Goal: Task Accomplishment & Management: Manage account settings

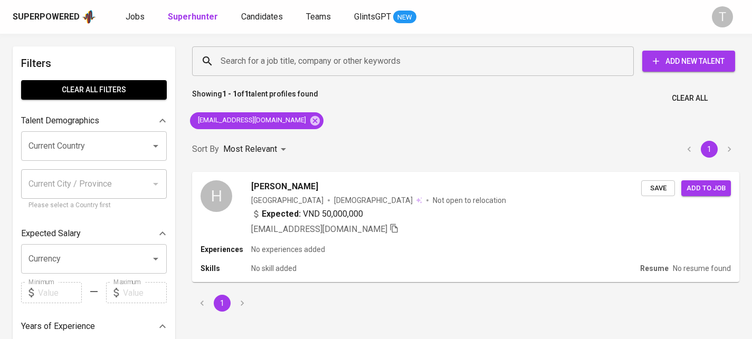
click at [514, 126] on div "Search for a job title, company or other keywords Search for a job title, compa…" at bounding box center [466, 179] width 560 height 278
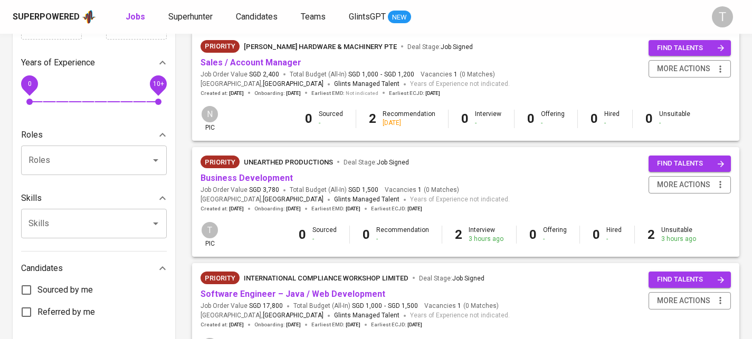
scroll to position [380, 0]
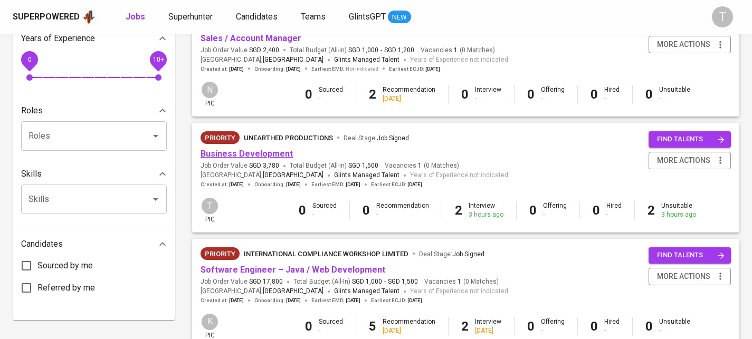
click at [253, 159] on link "Business Development" at bounding box center [247, 154] width 92 height 10
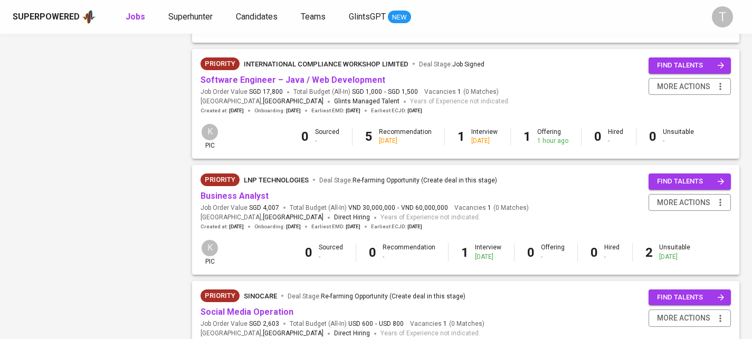
scroll to position [685, 0]
click at [250, 85] on link "Software Engineer – Java / Web Development" at bounding box center [293, 80] width 185 height 10
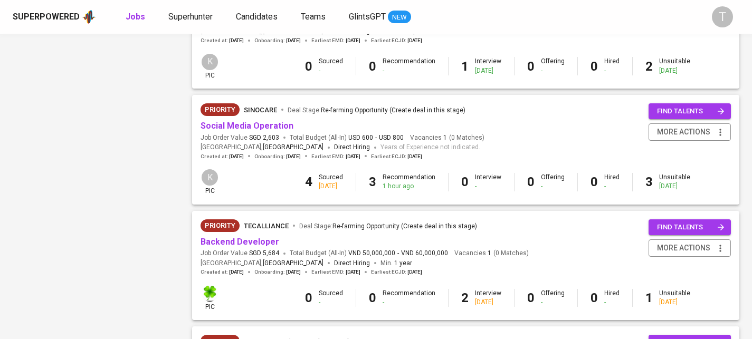
scroll to position [859, 0]
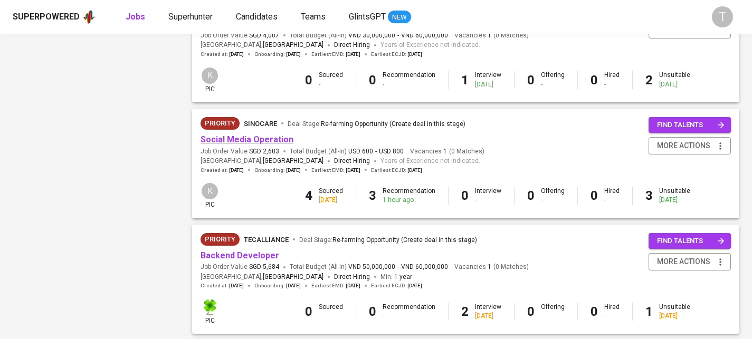
click at [264, 142] on link "Social Media Operation" at bounding box center [247, 140] width 93 height 10
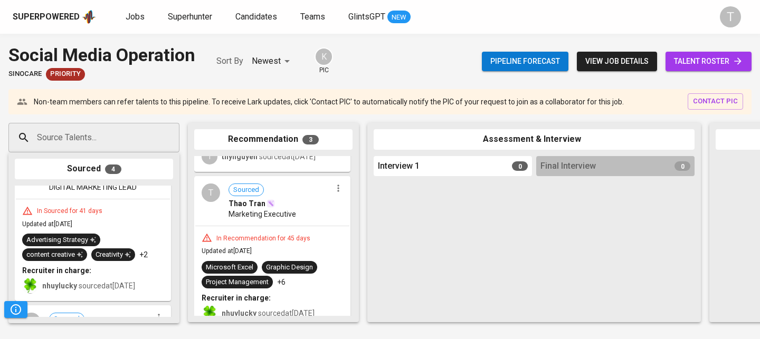
scroll to position [265, 0]
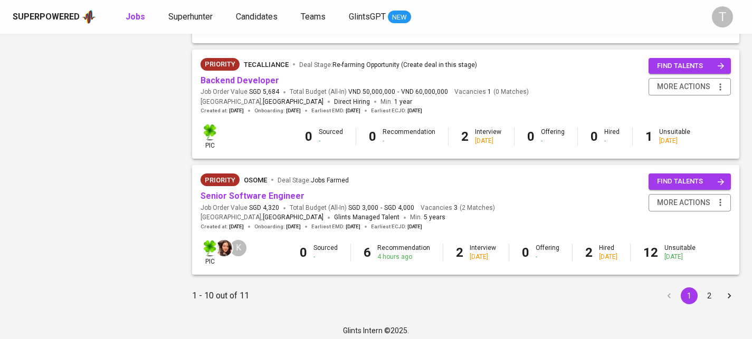
scroll to position [1025, 0]
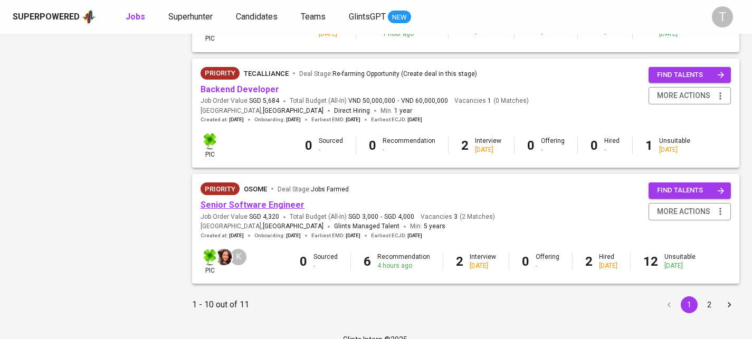
click at [284, 207] on link "Senior Software Engineer" at bounding box center [253, 205] width 104 height 10
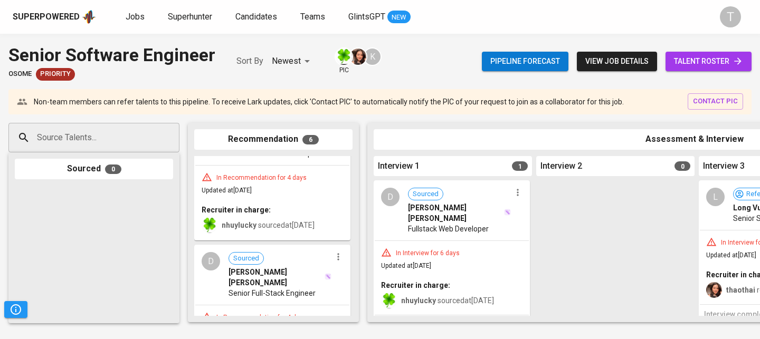
scroll to position [660, 0]
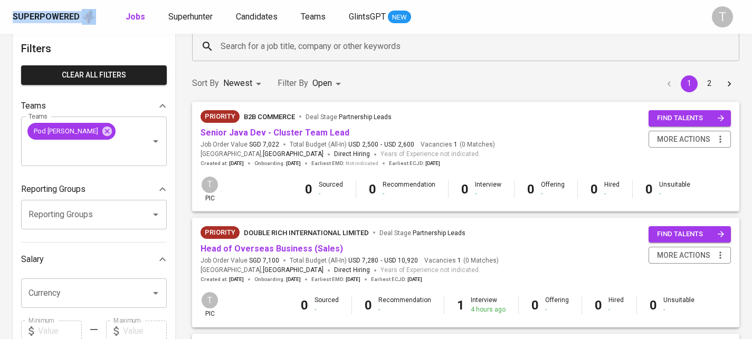
scroll to position [54, 0]
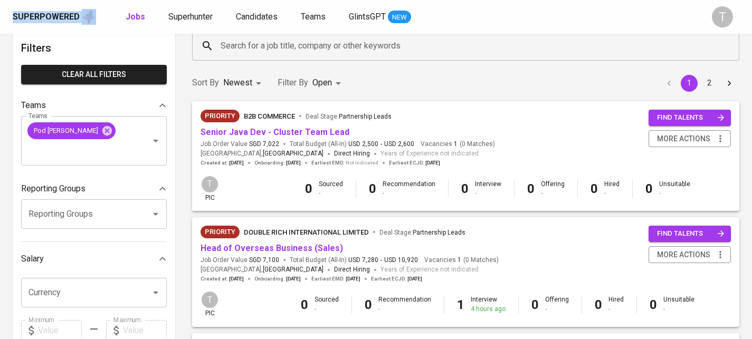
click at [427, 74] on div "Sort By Newest NEWEST Filter By Open OPEN 1 2" at bounding box center [466, 83] width 560 height 32
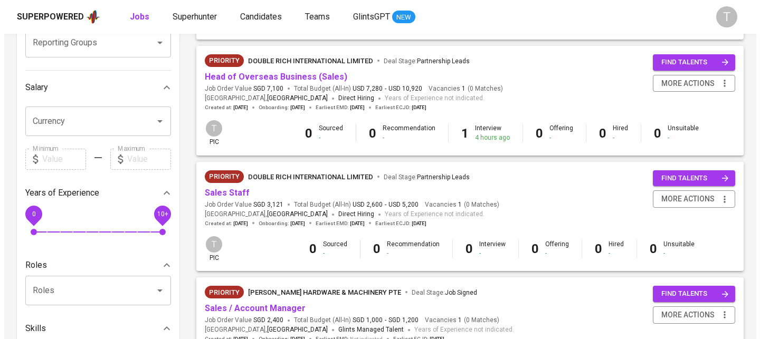
scroll to position [0, 0]
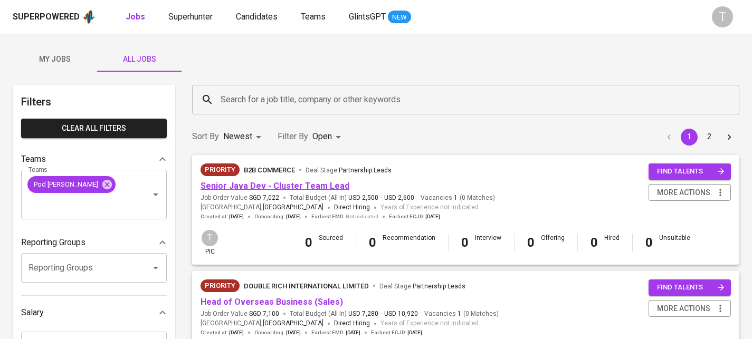
click at [239, 183] on link "Senior Java Dev - Cluster Team Lead" at bounding box center [275, 186] width 149 height 10
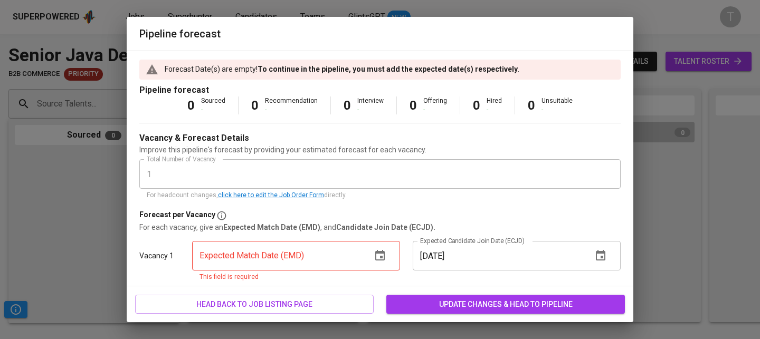
click at [159, 104] on div "0 Sourced - 0 Recommendation - 0 Interview - 0 Offering - 0 Hired - 0 Unsuitabl…" at bounding box center [379, 106] width 481 height 18
click at [374, 256] on icon "button" at bounding box center [380, 256] width 13 height 13
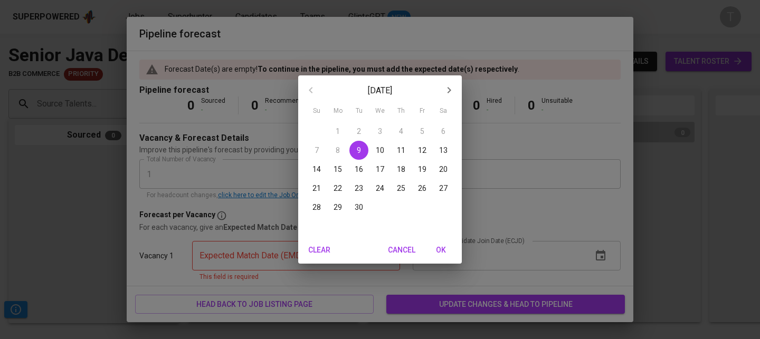
click at [451, 91] on icon "button" at bounding box center [449, 90] width 13 height 13
click at [425, 209] on p "31" at bounding box center [422, 207] width 8 height 11
type input "10/31/2025"
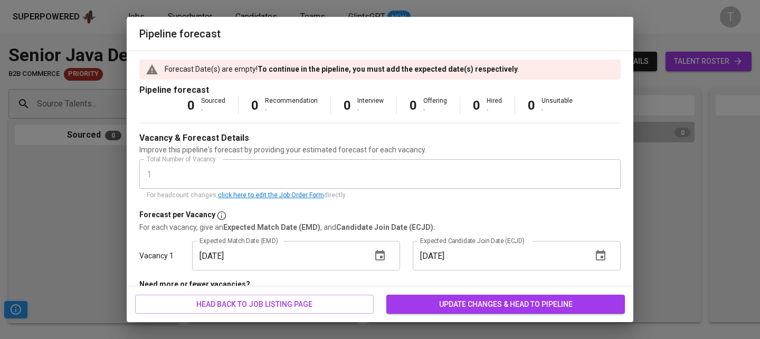
click at [462, 253] on input "11/03/2025" at bounding box center [498, 256] width 171 height 30
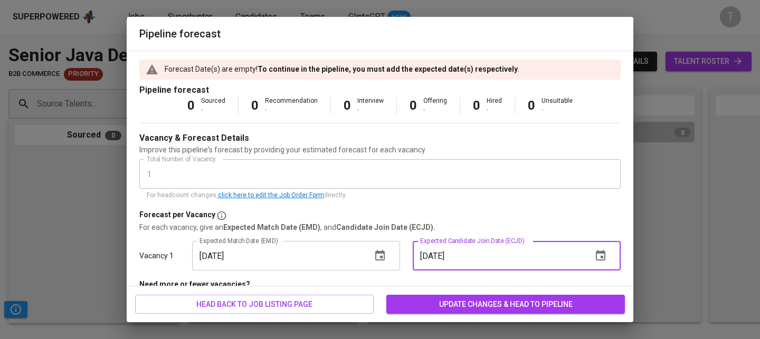
click at [594, 259] on icon "button" at bounding box center [600, 256] width 13 height 13
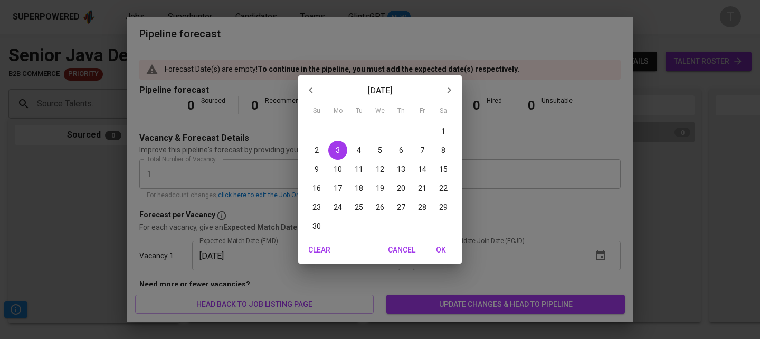
click at [440, 253] on span "OK" at bounding box center [440, 250] width 25 height 13
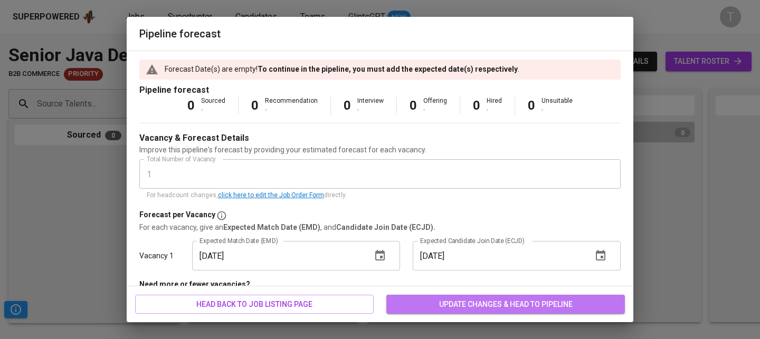
click at [487, 302] on span "update changes & head to pipeline" at bounding box center [506, 304] width 222 height 13
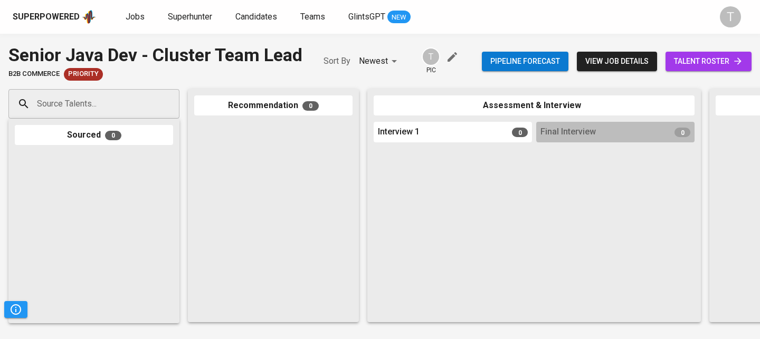
click at [114, 107] on input "Source Talents..." at bounding box center [89, 104] width 111 height 20
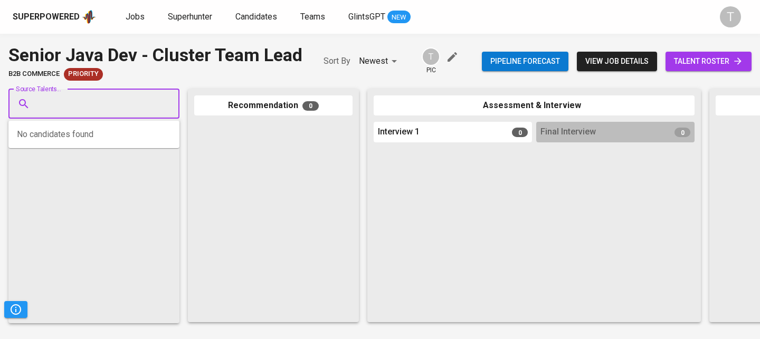
paste input "nguyennhutuanhiep@gmail.com"
type input "nguyennhutuanhiep@gmail.com"
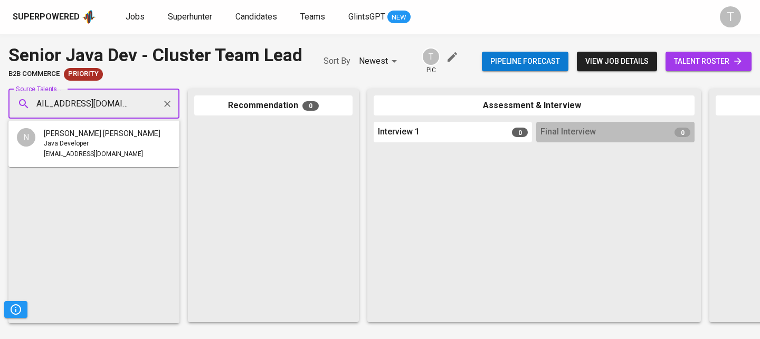
click at [100, 146] on div "Java Developer" at bounding box center [102, 144] width 117 height 11
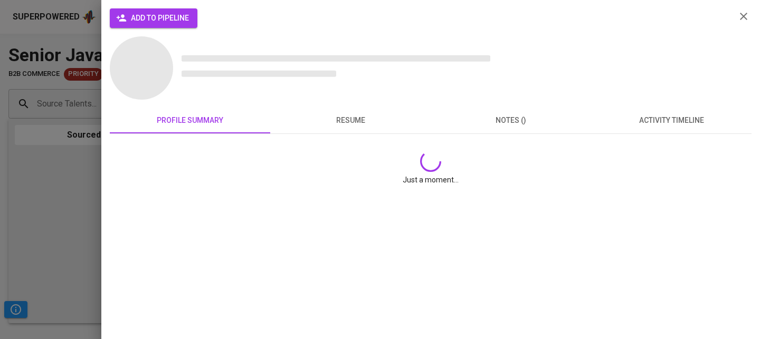
scroll to position [0, 0]
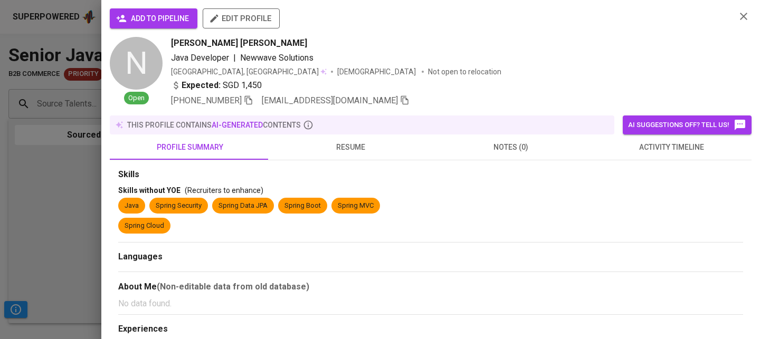
click at [182, 17] on span "add to pipeline" at bounding box center [153, 18] width 71 height 13
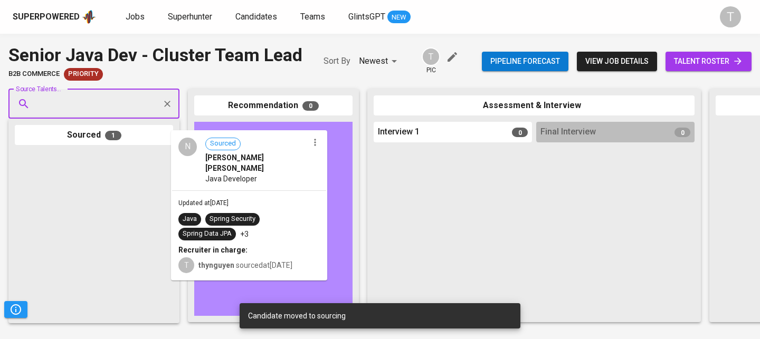
drag, startPoint x: 107, startPoint y: 192, endPoint x: 268, endPoint y: 170, distance: 162.9
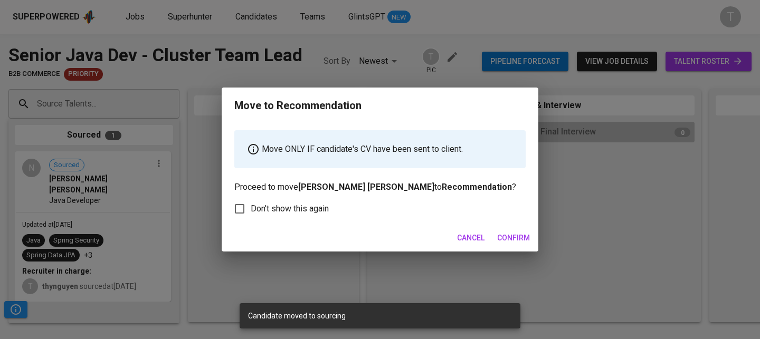
click at [507, 235] on span "Confirm" at bounding box center [513, 238] width 33 height 13
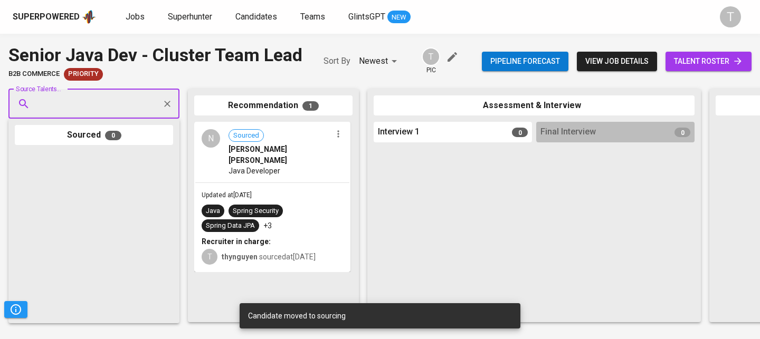
paste input "davidhai.ngh@gmail.com"
type input "davidhai.ngh@gmail.com"
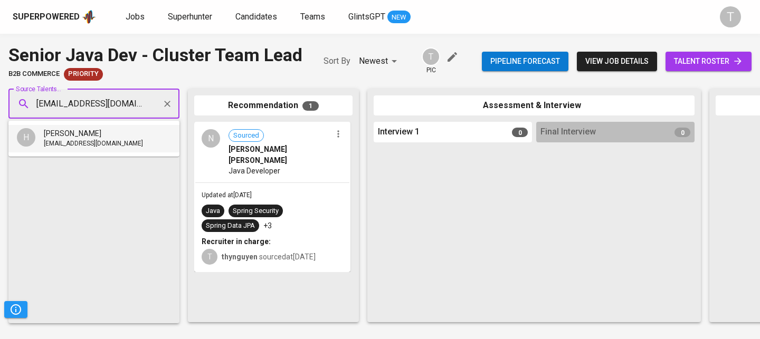
click at [107, 142] on span "davidhai.ngh@gmail.com" at bounding box center [93, 144] width 99 height 11
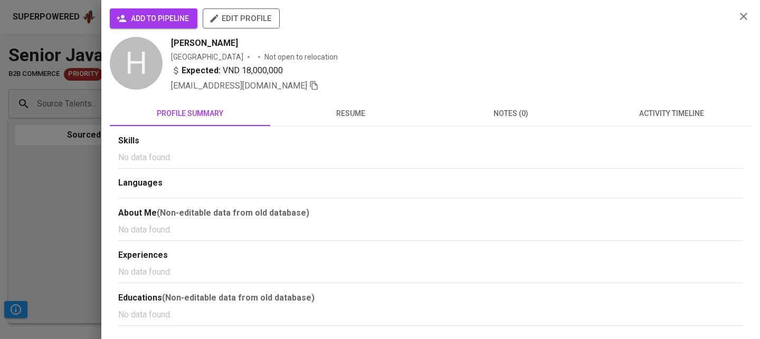
click at [170, 20] on span "add to pipeline" at bounding box center [153, 18] width 71 height 13
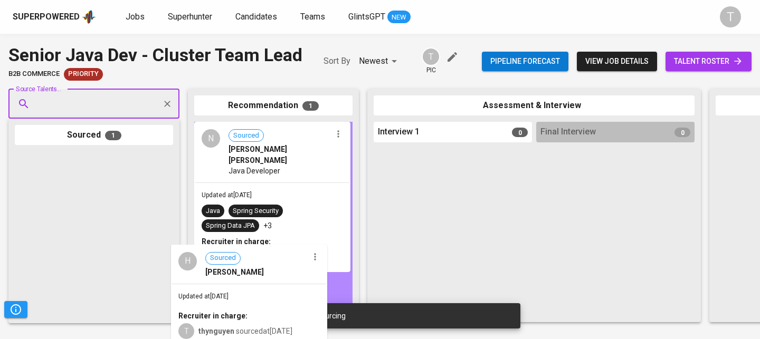
drag, startPoint x: 151, startPoint y: 194, endPoint x: 288, endPoint y: 280, distance: 161.5
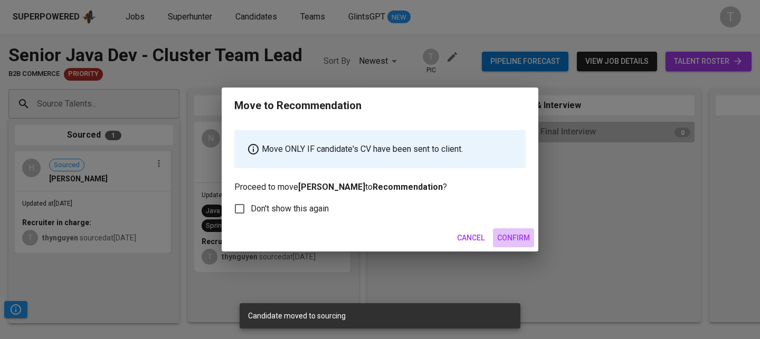
click at [516, 241] on span "Confirm" at bounding box center [513, 238] width 33 height 13
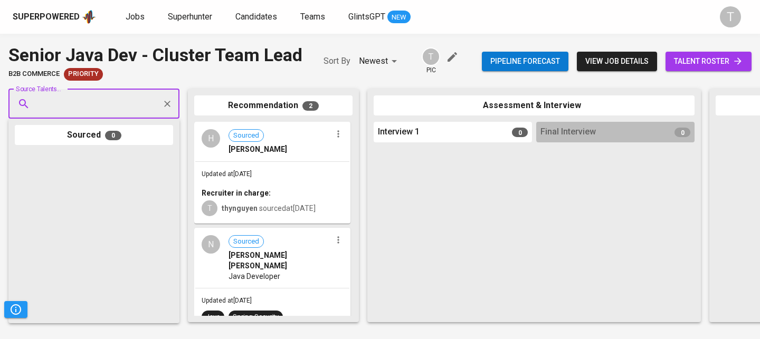
click at [335, 130] on icon "button" at bounding box center [338, 134] width 11 height 11
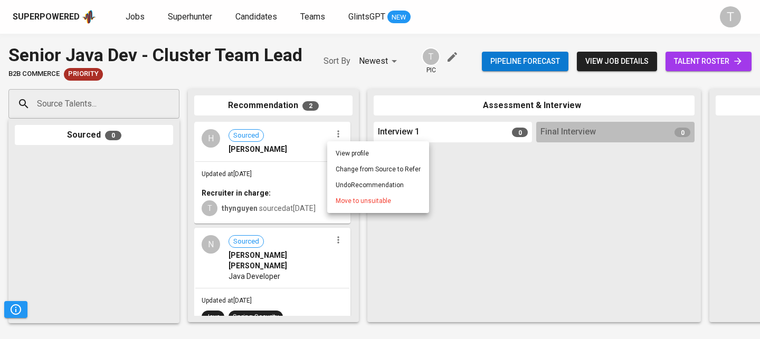
click at [510, 265] on div at bounding box center [380, 169] width 760 height 339
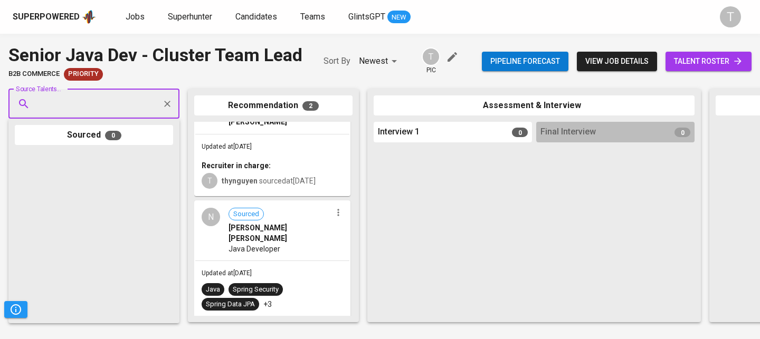
scroll to position [59, 0]
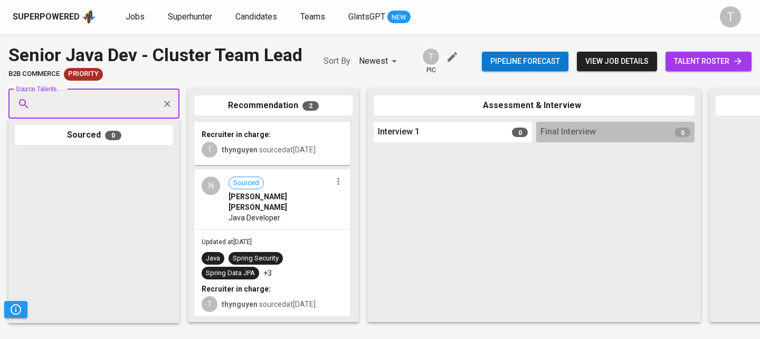
paste input "huydt20@outlook.com"
type input "huydt20@outlook.com"
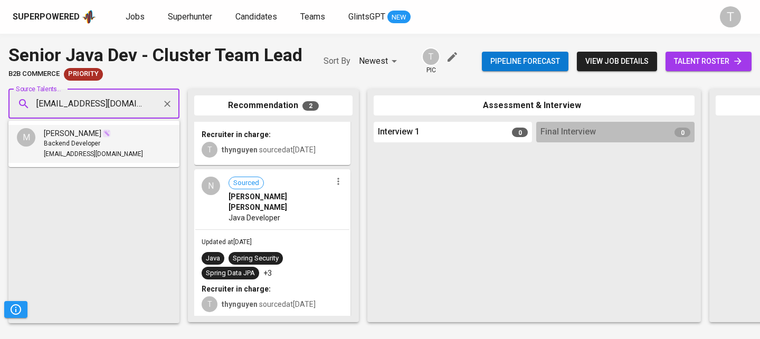
click at [113, 139] on li "M Minh Huy Backend Developer huydt20@outlook.com" at bounding box center [93, 144] width 171 height 38
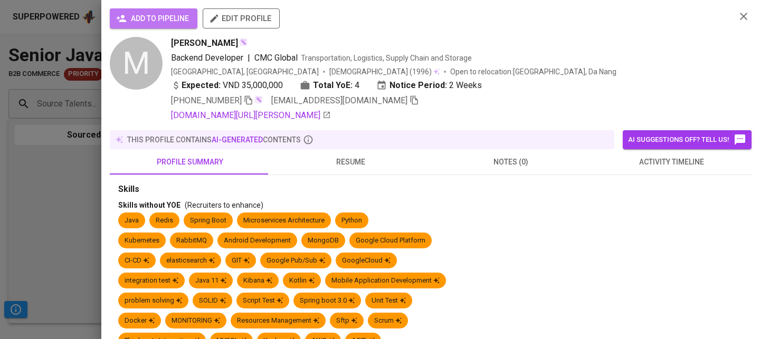
click at [174, 19] on span "add to pipeline" at bounding box center [153, 18] width 71 height 13
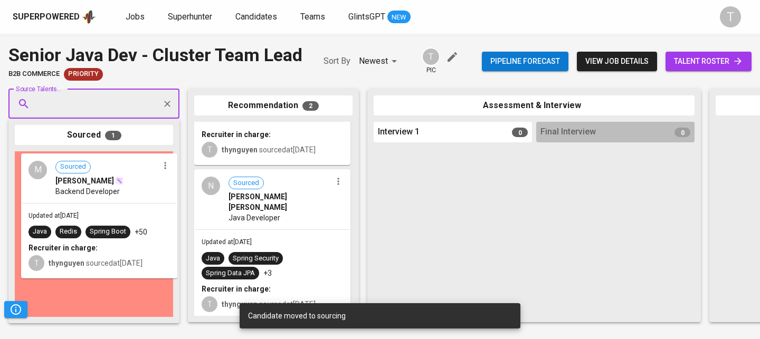
scroll to position [59, 0]
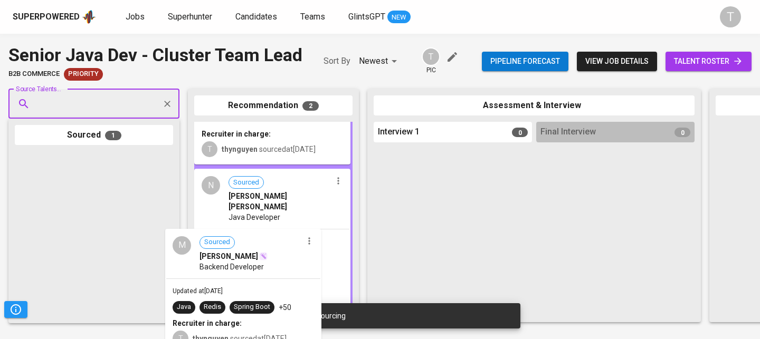
drag, startPoint x: 114, startPoint y: 180, endPoint x: 267, endPoint y: 259, distance: 171.8
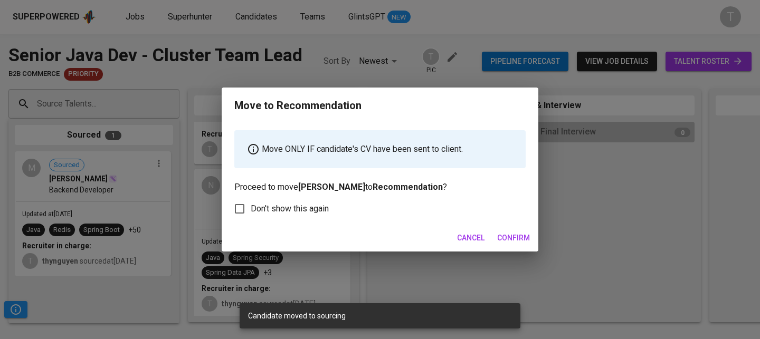
drag, startPoint x: 510, startPoint y: 237, endPoint x: 492, endPoint y: 235, distance: 17.5
click at [510, 237] on span "Confirm" at bounding box center [513, 238] width 33 height 13
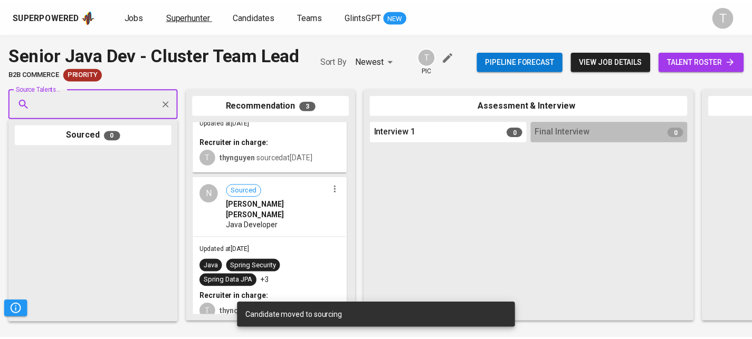
scroll to position [183, 0]
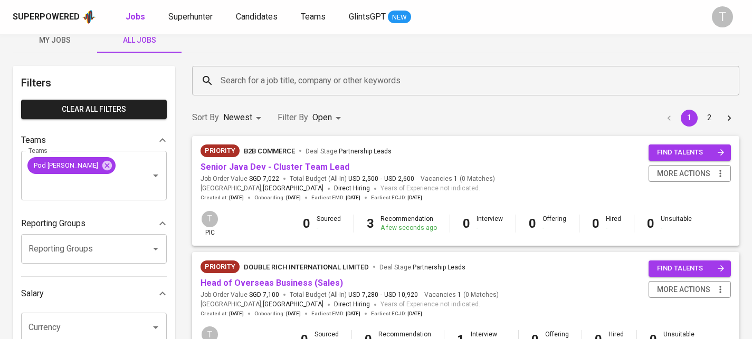
scroll to position [157, 0]
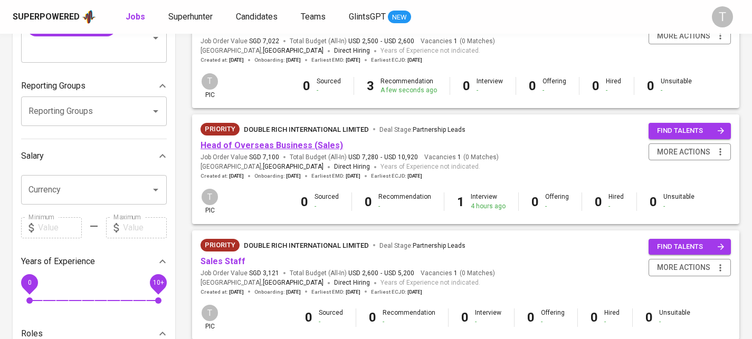
click at [318, 141] on link "Head of Overseas Business (Sales)" at bounding box center [272, 145] width 142 height 10
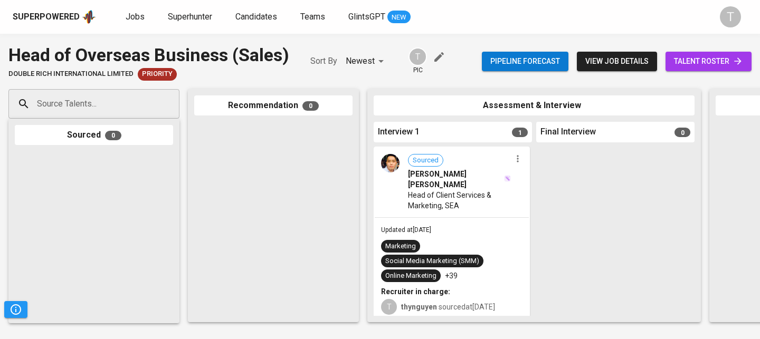
click at [136, 93] on div "Source Talents..." at bounding box center [93, 104] width 171 height 30
paste input "[EMAIL_ADDRESS][DOMAIN_NAME]"
type input "[EMAIL_ADDRESS][DOMAIN_NAME]"
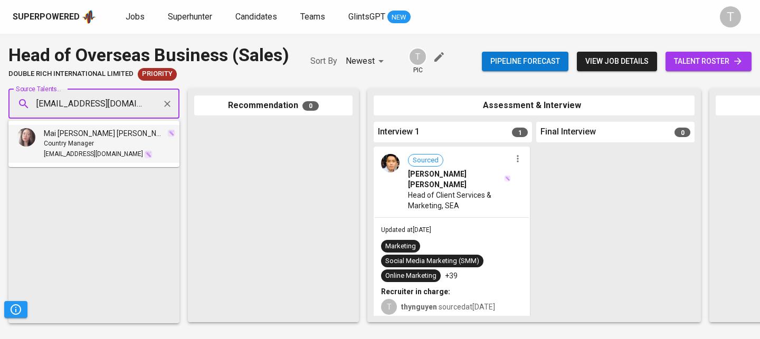
click at [103, 149] on div "Country Manager" at bounding box center [109, 144] width 131 height 11
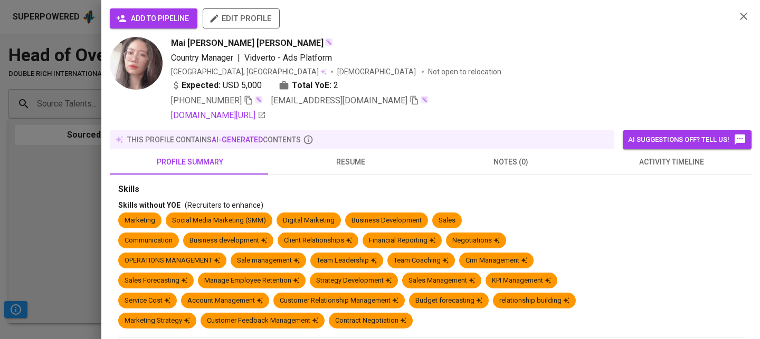
click at [139, 25] on span "add to pipeline" at bounding box center [153, 18] width 71 height 13
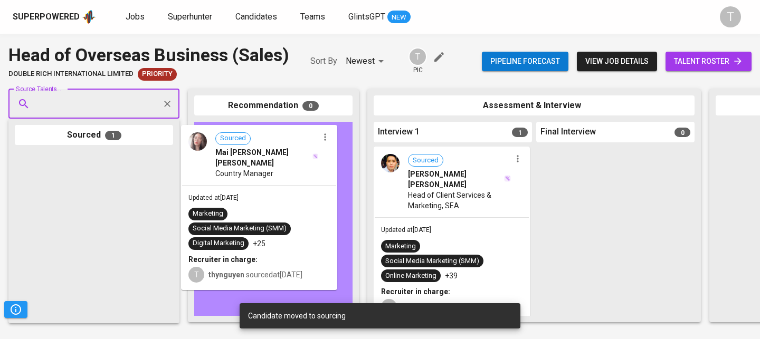
drag, startPoint x: 75, startPoint y: 185, endPoint x: 251, endPoint y: 157, distance: 177.9
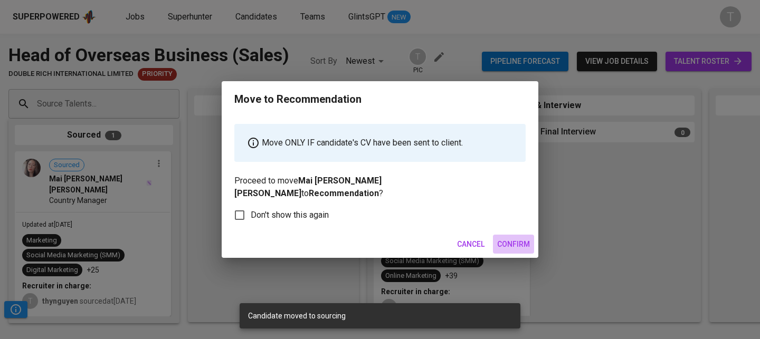
click at [504, 239] on span "Confirm" at bounding box center [513, 244] width 33 height 13
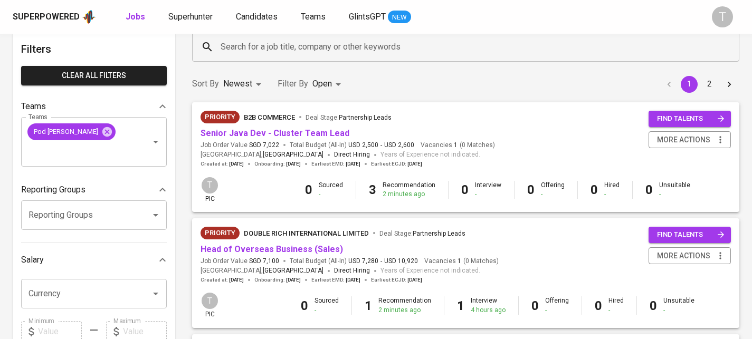
scroll to position [193, 0]
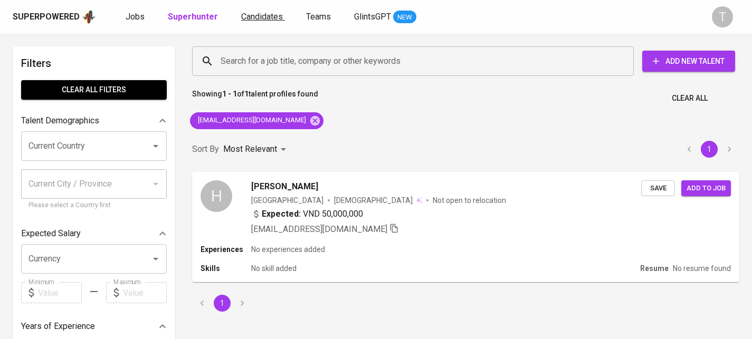
click at [259, 22] on link "Candidates" at bounding box center [263, 17] width 44 height 13
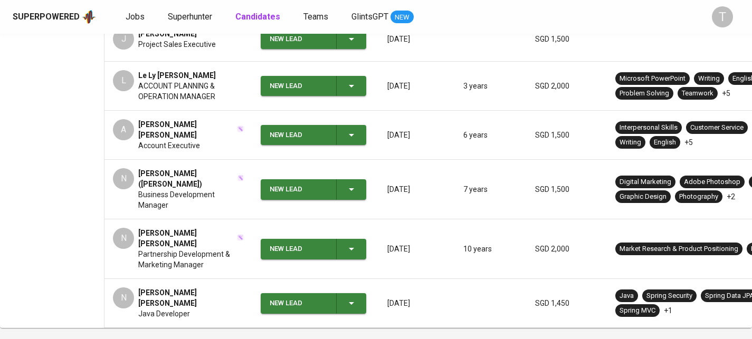
scroll to position [446, 0]
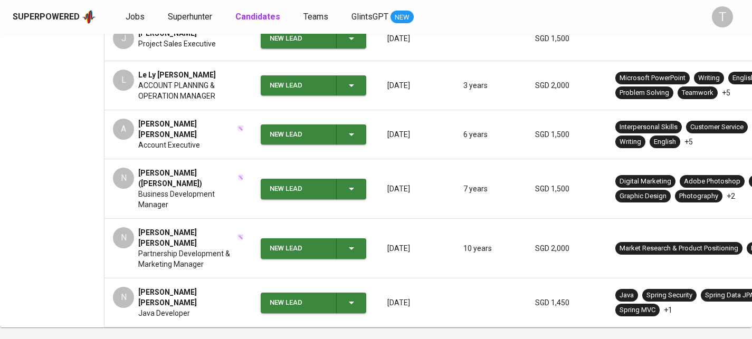
click at [231, 287] on div "N Nguyen Nhu Tuan Hiep Java Developer" at bounding box center [178, 303] width 131 height 32
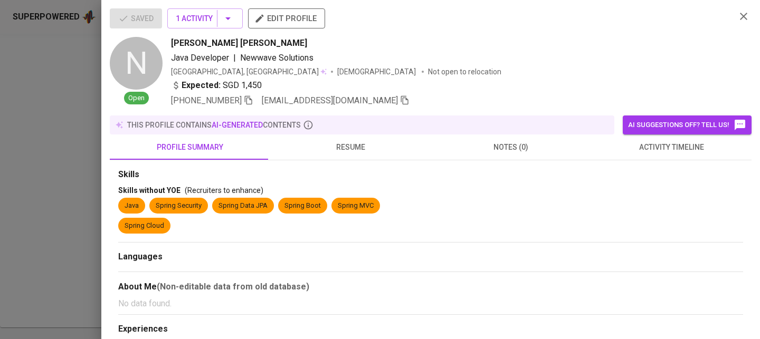
click at [400, 100] on icon "button" at bounding box center [404, 100] width 9 height 9
click at [79, 222] on div at bounding box center [380, 169] width 760 height 339
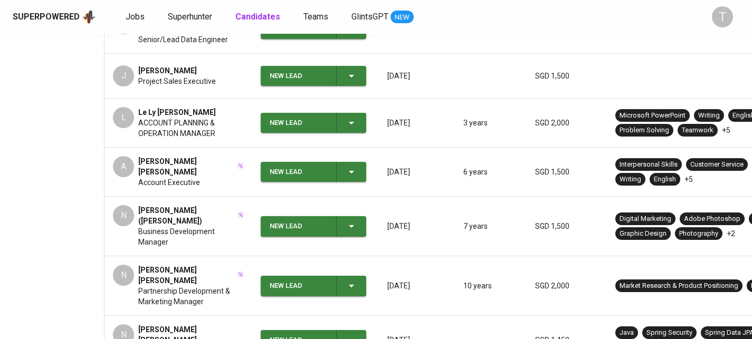
scroll to position [461, 0]
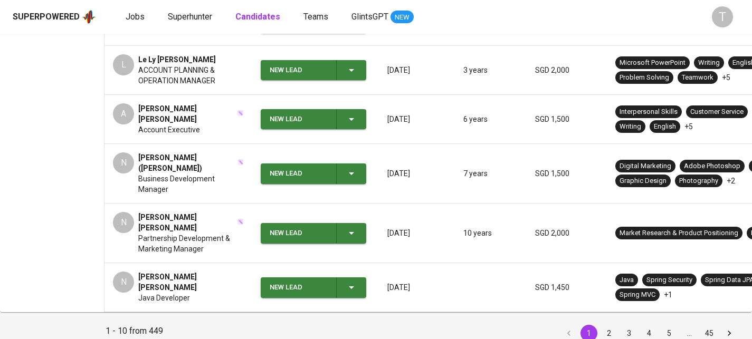
click at [602, 325] on li "2" at bounding box center [609, 333] width 20 height 17
click at [609, 325] on button "2" at bounding box center [608, 333] width 17 height 17
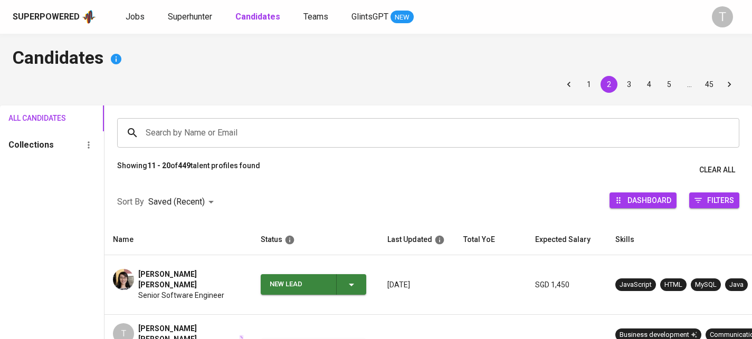
click at [216, 11] on div "Jobs Superhunter Candidates Teams GlintsGPT NEW" at bounding box center [270, 17] width 288 height 13
click at [214, 14] on div "Jobs Superhunter Candidates Teams GlintsGPT NEW" at bounding box center [270, 17] width 288 height 13
click at [185, 19] on span "Superhunter" at bounding box center [190, 17] width 44 height 10
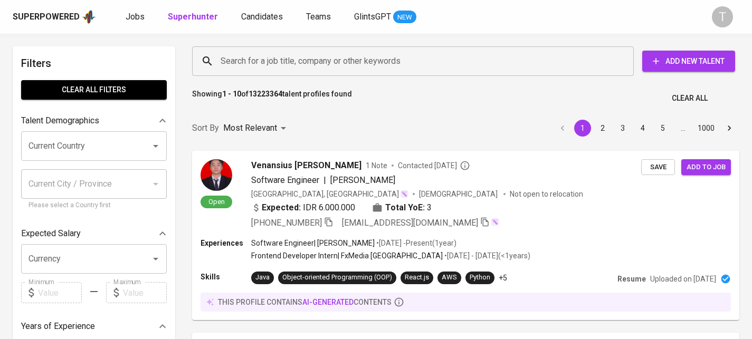
click at [420, 66] on input "Search for a job title, company or other keywords" at bounding box center [415, 61] width 395 height 20
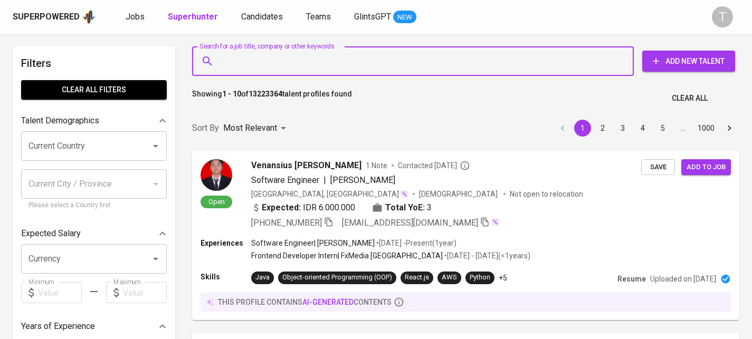
paste input "davidhai.ngh@gmail.com"
type input "davidhai.ngh@gmail.com"
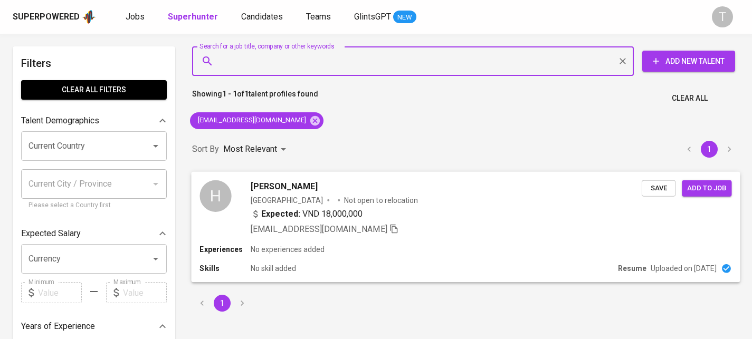
click at [652, 188] on span "Save" at bounding box center [658, 188] width 23 height 12
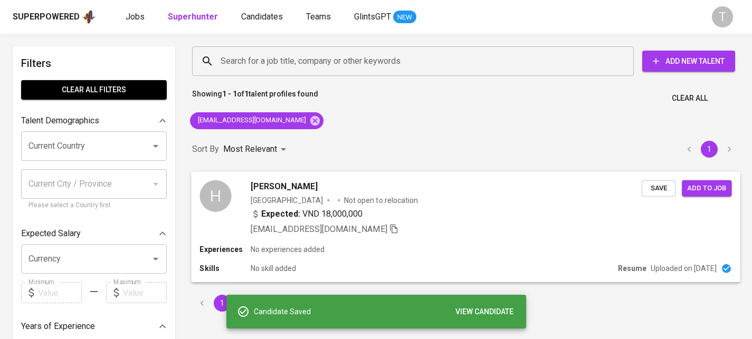
click at [525, 217] on div "Expected: VND 18,000,000" at bounding box center [446, 214] width 391 height 15
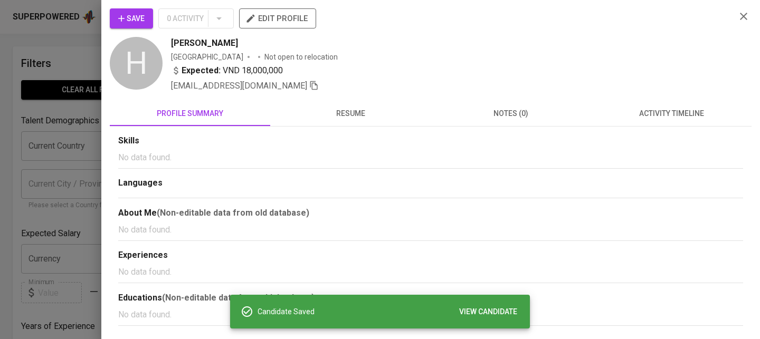
click at [287, 22] on span "edit profile" at bounding box center [277, 19] width 60 height 14
click at [66, 203] on div at bounding box center [380, 169] width 760 height 339
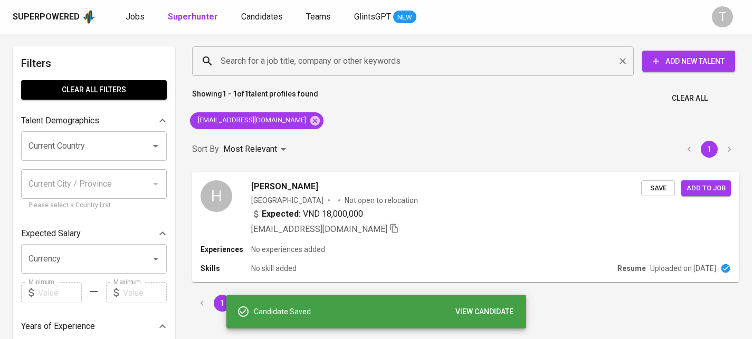
click at [383, 66] on input "Search for a job title, company or other keywords" at bounding box center [415, 61] width 395 height 20
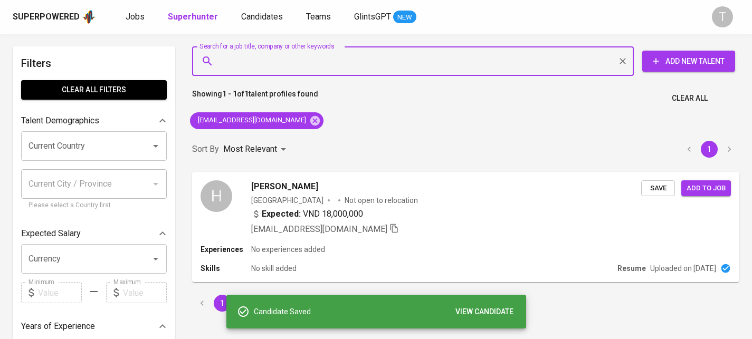
paste input "[EMAIL_ADDRESS][DOMAIN_NAME]"
type input "[EMAIL_ADDRESS][DOMAIN_NAME]"
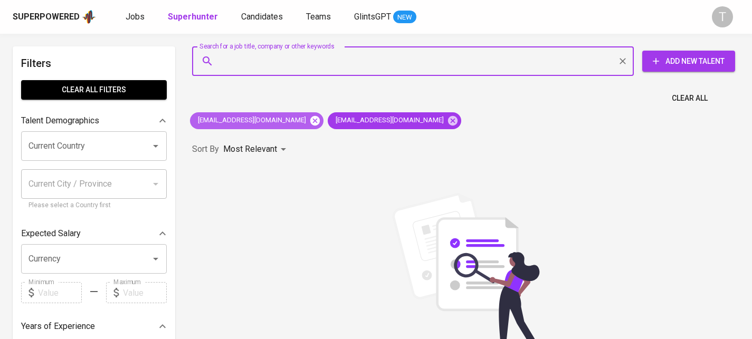
click at [309, 119] on icon at bounding box center [315, 121] width 12 height 12
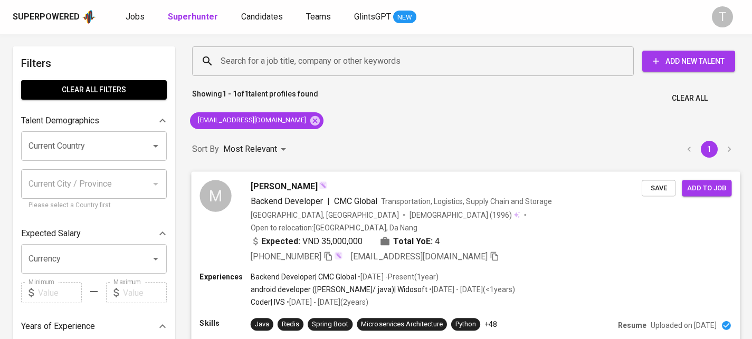
click at [666, 188] on span "Save" at bounding box center [658, 188] width 23 height 12
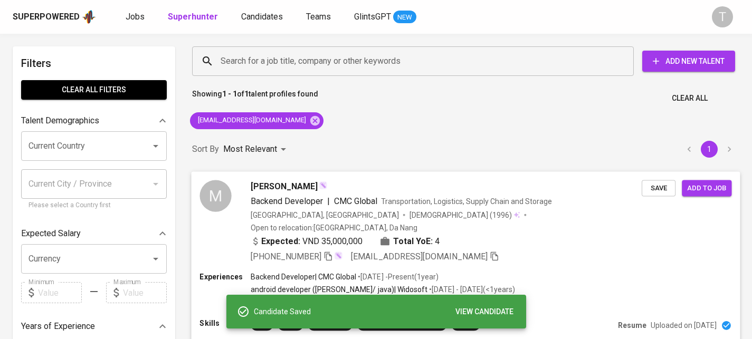
click at [637, 272] on div "Experiences Backend Developer | CMC Global • Jul 2024 - Present ( 1 year ) andr…" at bounding box center [465, 291] width 532 height 38
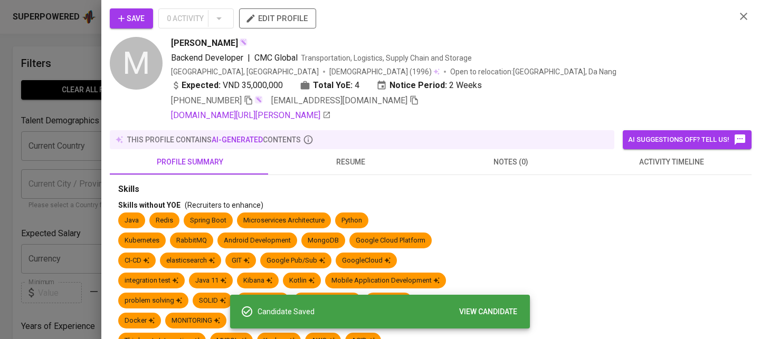
click at [378, 169] on button "resume" at bounding box center [350, 161] width 160 height 25
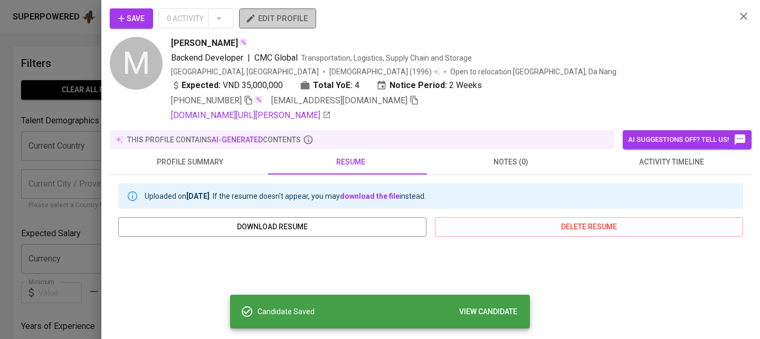
click at [293, 24] on span "edit profile" at bounding box center [277, 19] width 60 height 14
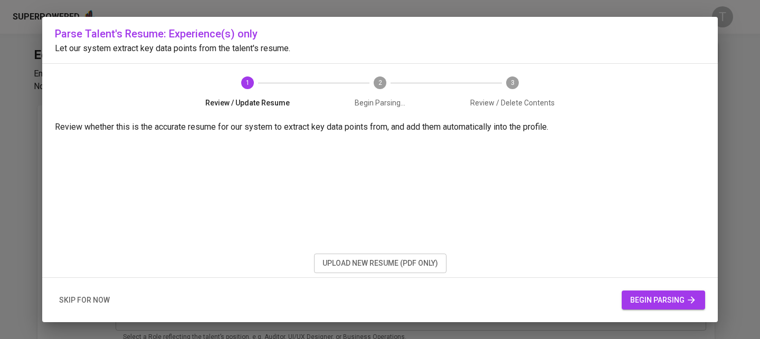
click at [353, 261] on span "upload new resume (pdf only)" at bounding box center [380, 263] width 116 height 13
click at [644, 299] on span "begin parsing" at bounding box center [663, 300] width 66 height 13
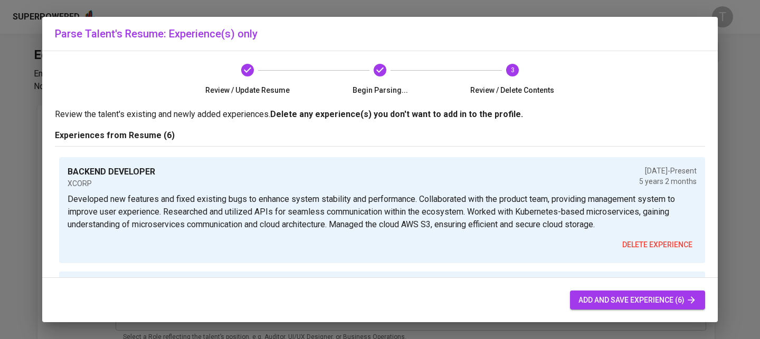
click at [652, 311] on div "add and save experience (6)" at bounding box center [379, 300] width 675 height 45
click at [652, 307] on button "add and save experience (6)" at bounding box center [637, 301] width 135 height 20
type input "+84"
radio input "true"
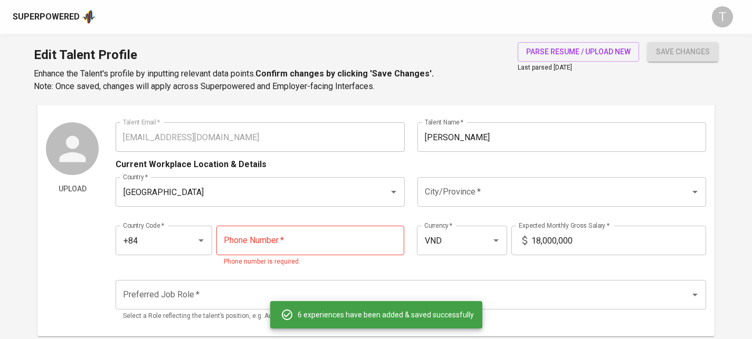
scroll to position [34, 0]
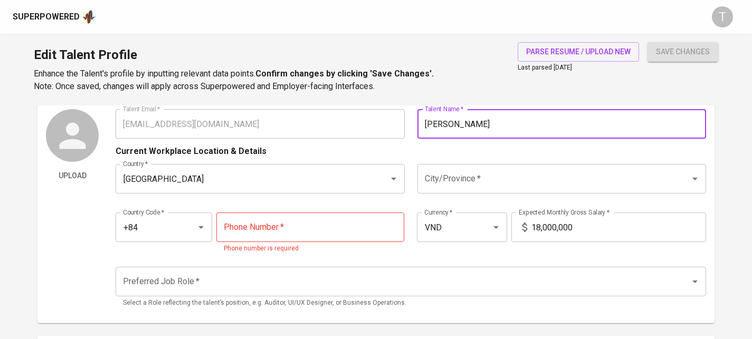
click at [379, 122] on div "Talent Email   * davidhai.ngh@gmail.com Talent Email * Talent Name   * Hải Nguy…" at bounding box center [411, 124] width 590 height 30
type input "B"
type input "Nguyen Hoang Hai"
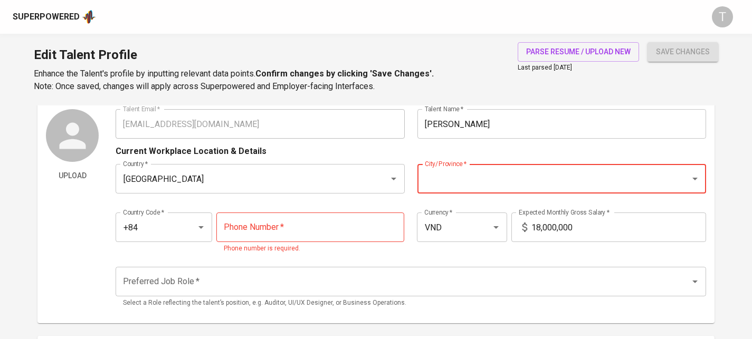
paste input "0368114342"
type input "0368114342"
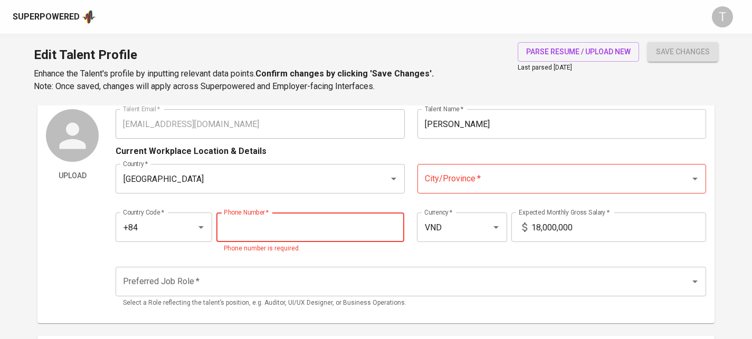
click at [339, 226] on input "tel" at bounding box center [310, 228] width 188 height 30
paste input "368-114-342"
type input "368-114-342"
click at [479, 180] on input "City/Province   *" at bounding box center [547, 179] width 250 height 20
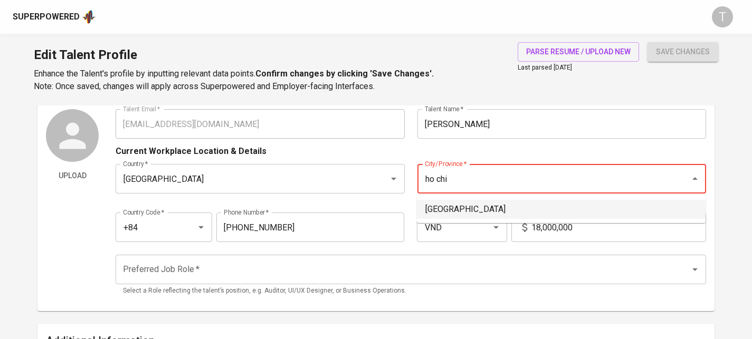
click at [509, 203] on li "[GEOGRAPHIC_DATA]" at bounding box center [561, 209] width 289 height 19
type input "[GEOGRAPHIC_DATA]"
click at [444, 224] on input "VND" at bounding box center [447, 227] width 51 height 20
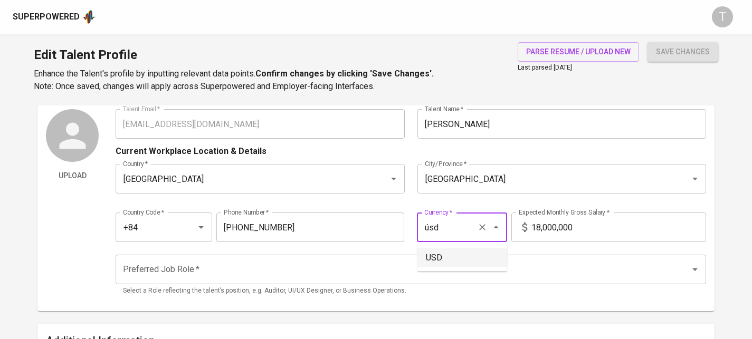
click at [444, 257] on li "USD" at bounding box center [462, 258] width 90 height 19
type input "USD"
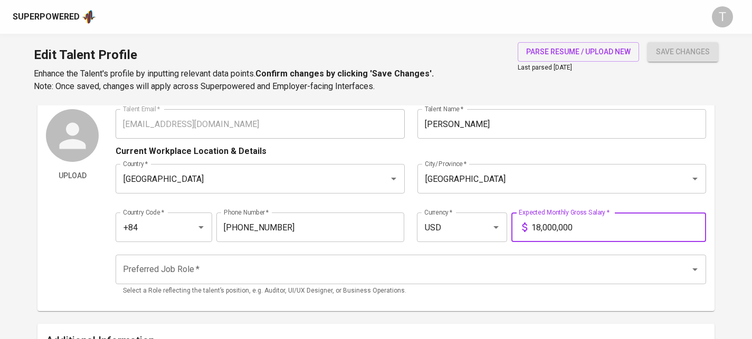
click at [584, 226] on input "18,000,000" at bounding box center [618, 228] width 175 height 30
type input "2,500"
click at [558, 268] on input "Preferred Job Role   *" at bounding box center [395, 270] width 551 height 20
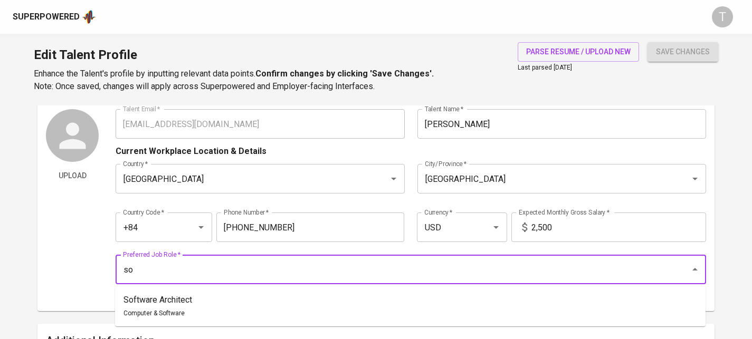
type input "s"
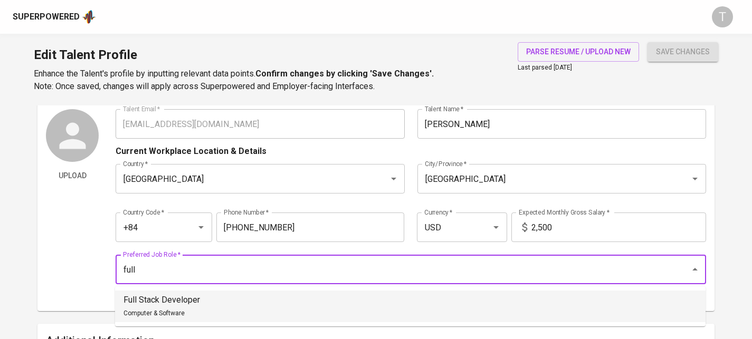
click at [174, 303] on p "Full Stack Developer" at bounding box center [161, 300] width 77 height 13
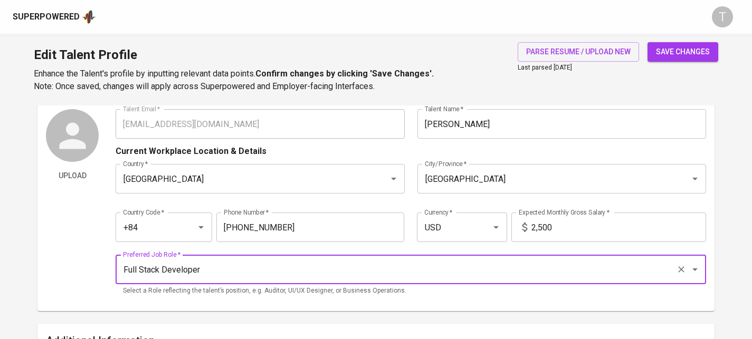
type input "Full Stack Developer"
click at [653, 55] on button "save changes" at bounding box center [682, 52] width 71 height 20
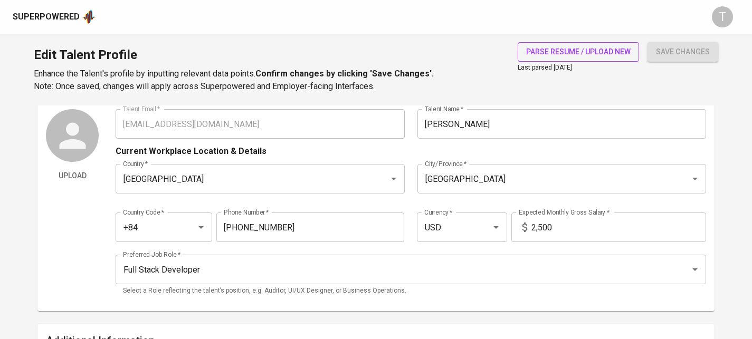
type input "0368114342"
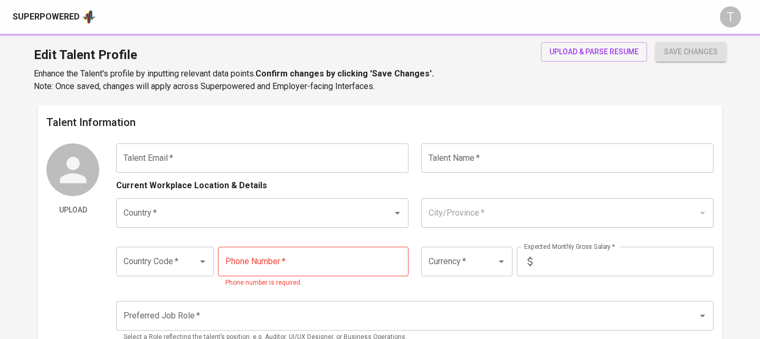
type input "[EMAIL_ADDRESS][DOMAIN_NAME]"
type input "[PERSON_NAME]"
type input "[GEOGRAPHIC_DATA]"
type input "+84"
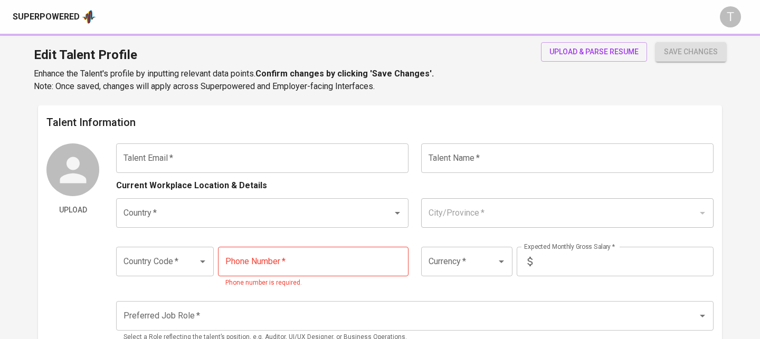
type input "[PHONE_NUMBER]"
type input "VND"
type input "35,000,000"
type input "4"
type input "2 Weeks"
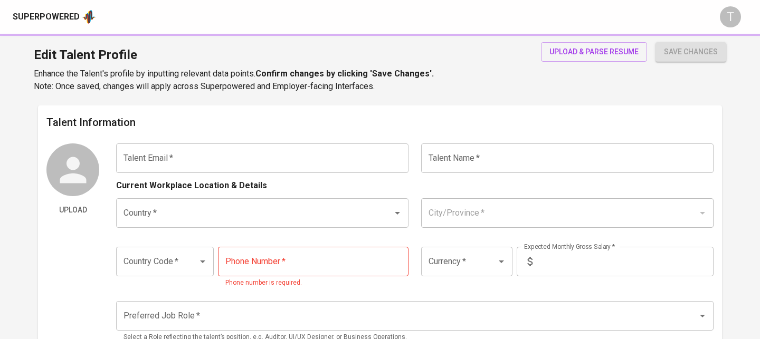
type input "[URL][DOMAIN_NAME][PERSON_NAME]"
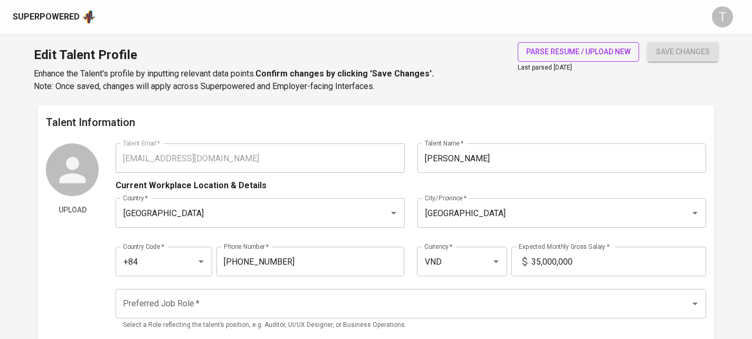
click at [554, 49] on span "parse resume / upload new" at bounding box center [578, 51] width 104 height 13
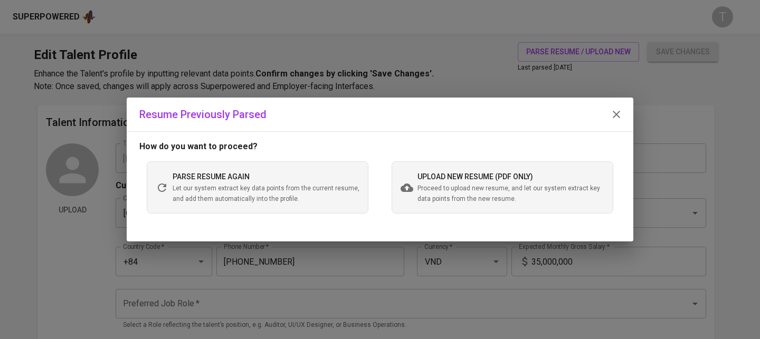
click at [442, 180] on span "upload new resume (pdf only)" at bounding box center [475, 177] width 116 height 8
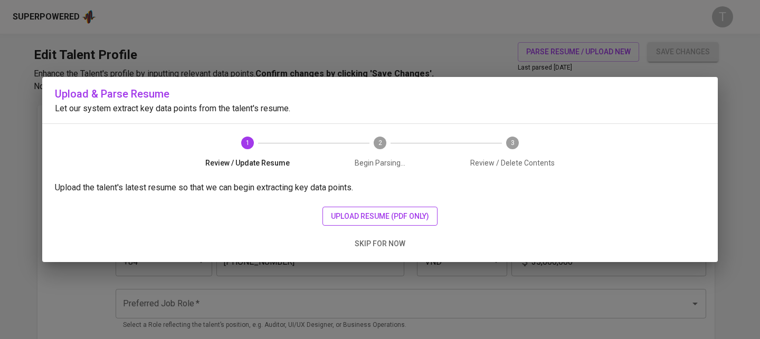
click at [374, 208] on button "upload resume (pdf only)" at bounding box center [379, 217] width 115 height 20
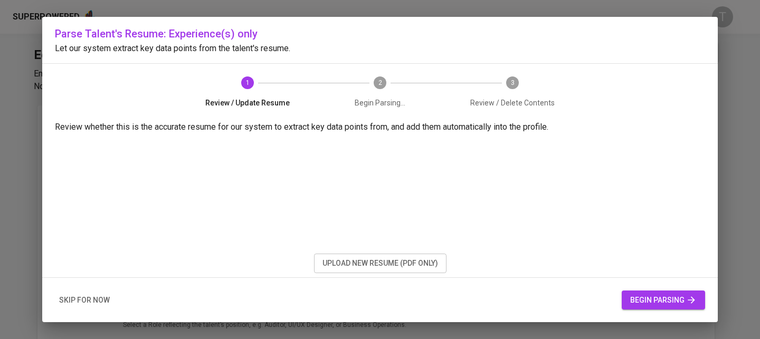
click at [680, 311] on div "skip for now begin parsing" at bounding box center [379, 300] width 675 height 45
click at [678, 304] on span "begin parsing" at bounding box center [663, 300] width 66 height 13
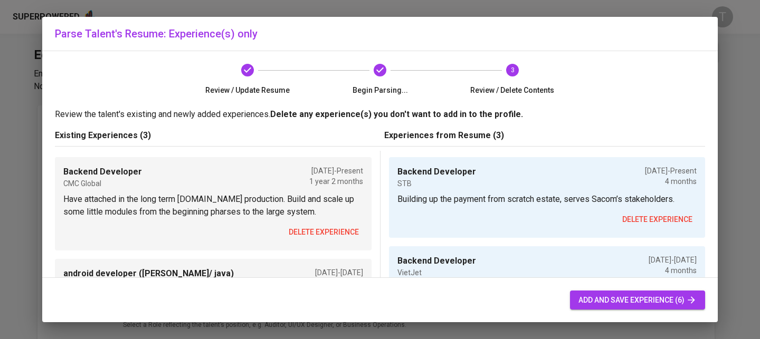
click at [321, 221] on div "Backend Developer CMC Global [DATE] - Present 1 year 2 months Have attached in …" at bounding box center [213, 203] width 317 height 93
click at [323, 225] on button "delete experience" at bounding box center [323, 233] width 79 height 20
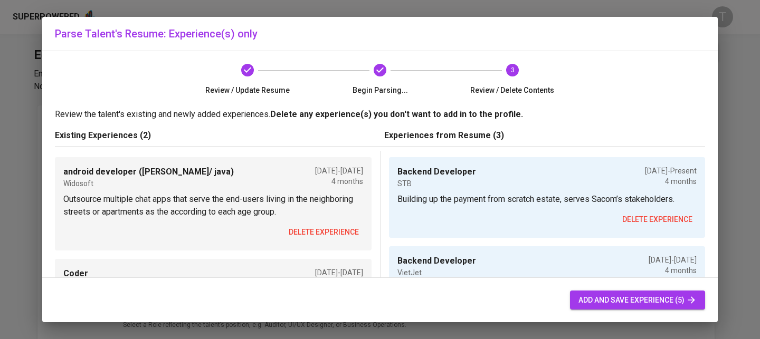
click at [328, 233] on span "delete experience" at bounding box center [324, 232] width 70 height 13
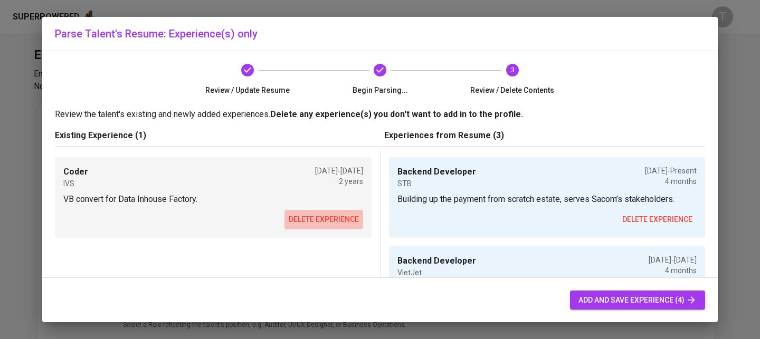
drag, startPoint x: 328, startPoint y: 225, endPoint x: 343, endPoint y: 224, distance: 14.9
click at [328, 225] on span "delete experience" at bounding box center [324, 219] width 70 height 13
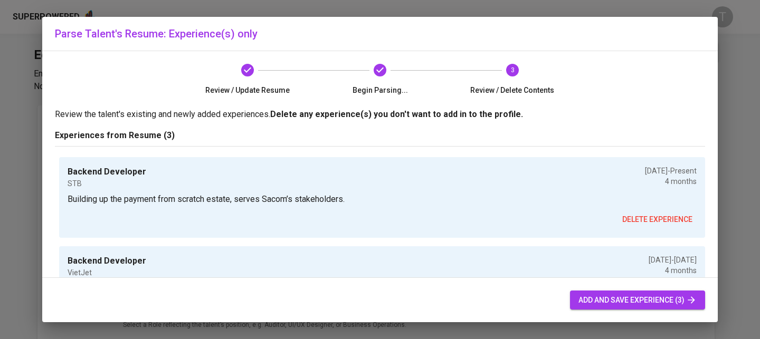
click at [600, 300] on span "add and save experience (3)" at bounding box center [637, 300] width 118 height 13
radio input "true"
type input "STB"
type input "[DATE]"
type textarea "Building up the payment from scratch estate, serves Sacom’s stakeholders."
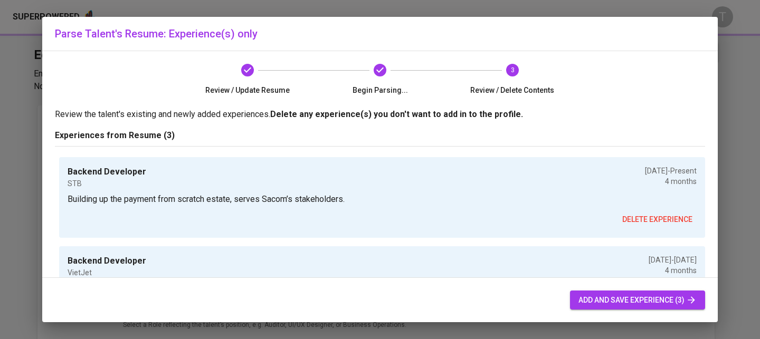
type input "Backend Developer"
type input "VietJet"
type input "08/01/2024"
type input "12/01/2024"
type textarea "The e-wallet integrated with payment gateway system, provides the quick-charge …"
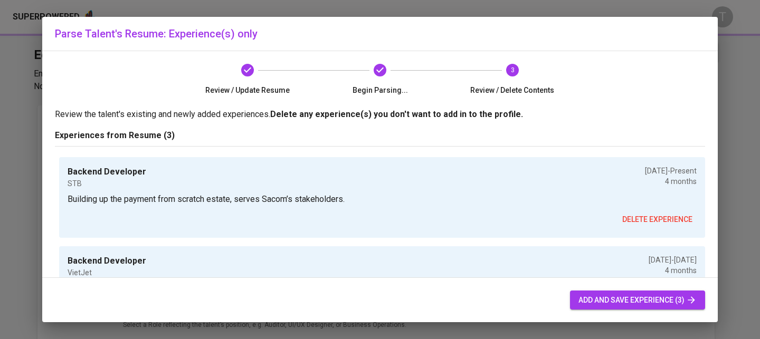
type input "Backend Developer"
type input "Infodation VN"
type input "12/01/2020"
type input "06/01/2024"
type textarea "Based on the microservices system serve for DFN telecom. Upgrade, enhance and s…"
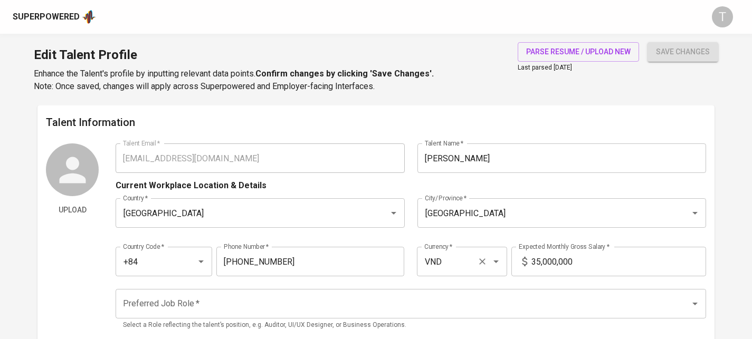
click at [440, 262] on input "VND" at bounding box center [447, 262] width 51 height 20
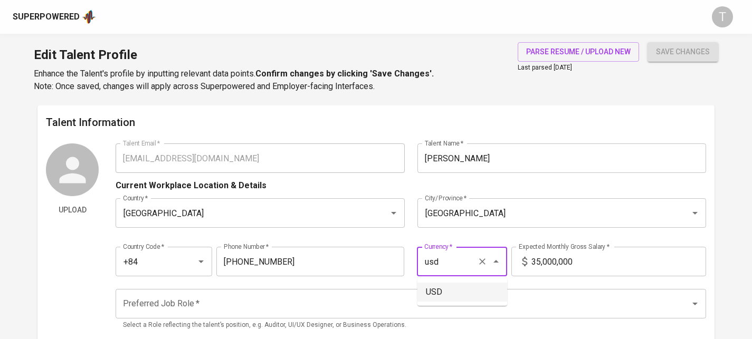
click at [426, 287] on li "USD" at bounding box center [462, 292] width 90 height 19
type input "USD"
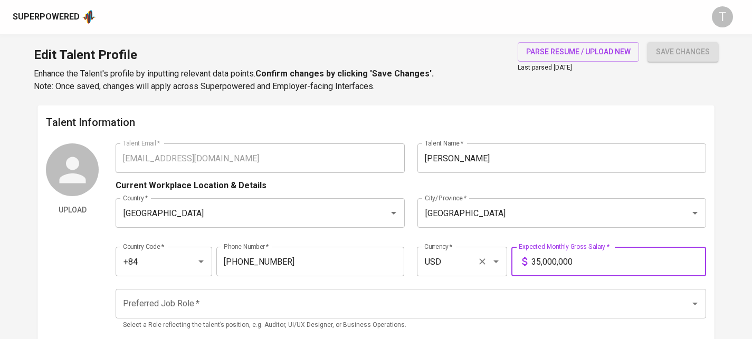
drag, startPoint x: 600, startPoint y: 266, endPoint x: 501, endPoint y: 260, distance: 98.9
click at [501, 260] on div "Country Code   * +84 Country Code * Phone Number   * 965-016-885 Phone Number *…" at bounding box center [411, 258] width 590 height 49
type input "2,200"
click at [444, 296] on input "Preferred Job Role   *" at bounding box center [395, 304] width 551 height 20
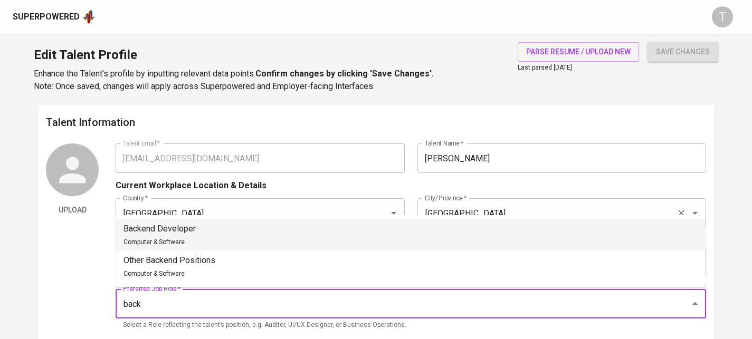
click at [428, 222] on li "Backend Developer Computer & Software" at bounding box center [410, 236] width 590 height 32
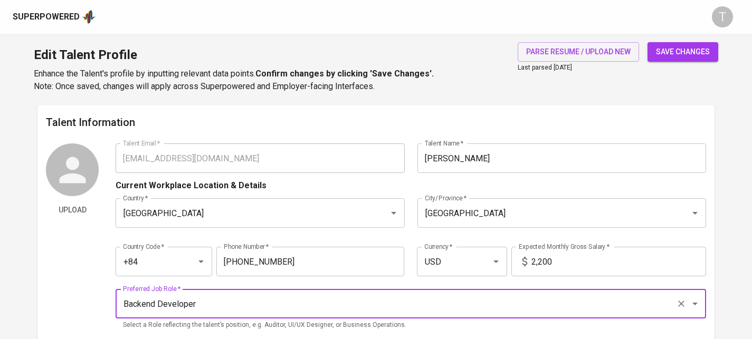
type input "Backend Developer"
click at [704, 55] on span "save changes" at bounding box center [683, 51] width 54 height 13
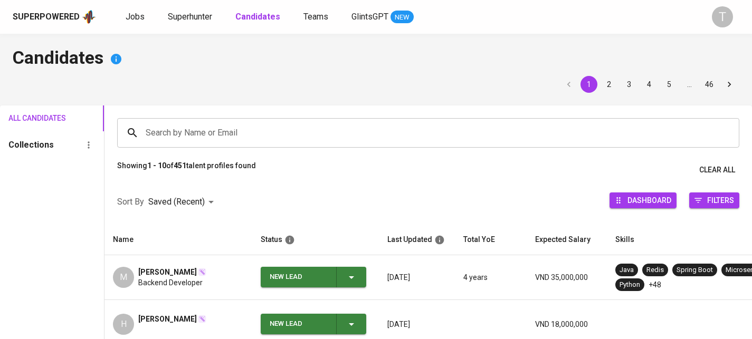
click at [213, 126] on input "Search by Name or Email" at bounding box center [431, 133] width 576 height 20
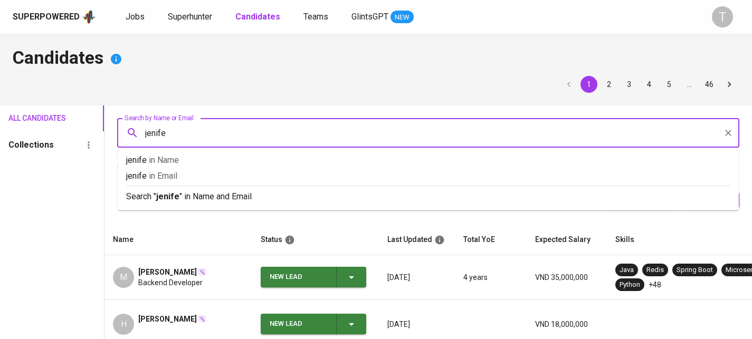
type input "[PERSON_NAME]"
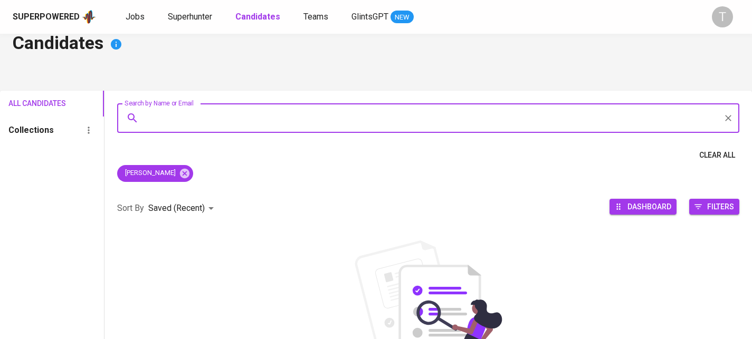
scroll to position [32, 0]
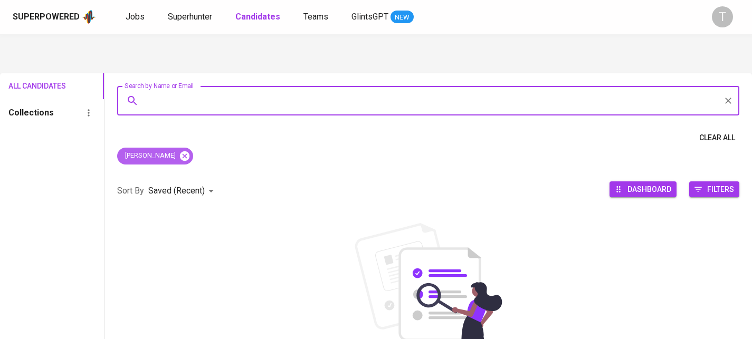
click at [179, 157] on icon at bounding box center [185, 156] width 12 height 12
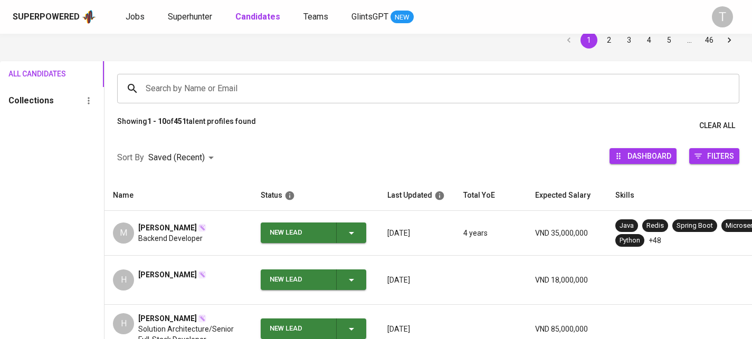
scroll to position [64, 0]
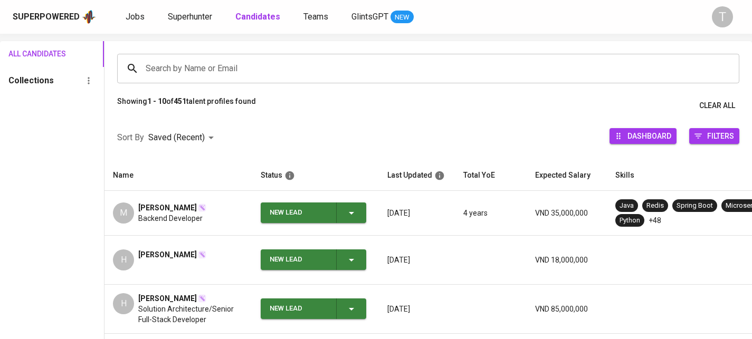
click at [240, 63] on input "Search by Name or Email" at bounding box center [431, 69] width 576 height 20
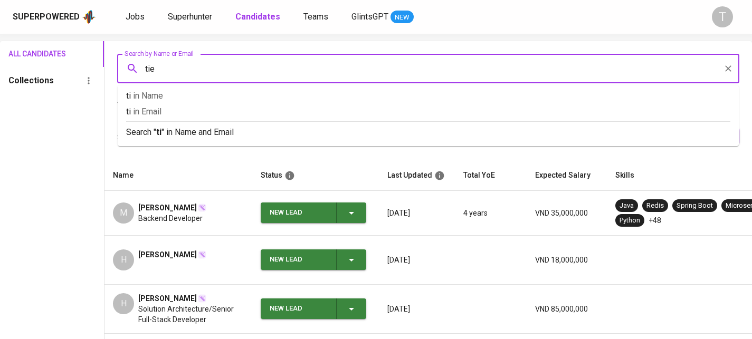
type input "tien"
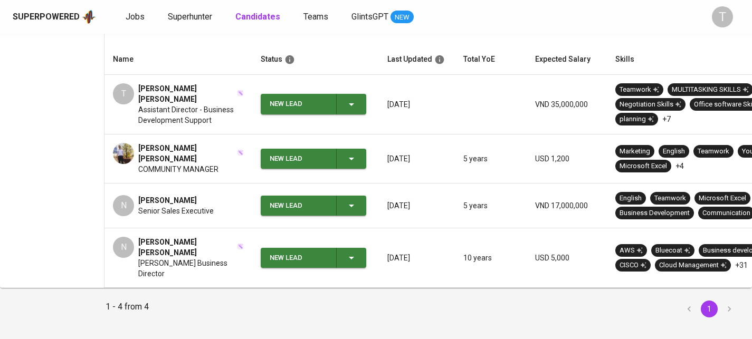
scroll to position [207, 0]
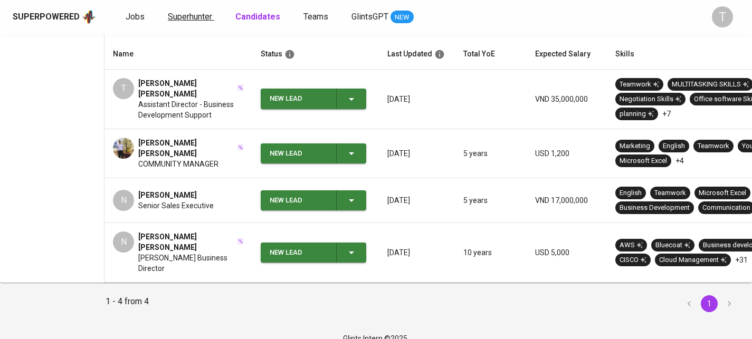
click at [186, 20] on span "Superhunter" at bounding box center [190, 17] width 44 height 10
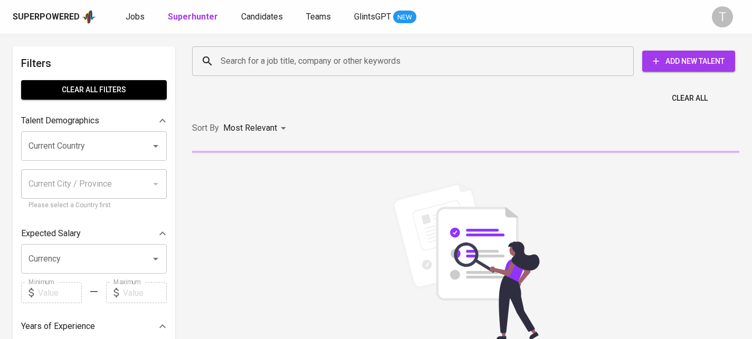
click at [272, 69] on input "Search for a job title, company or other keywords" at bounding box center [415, 61] width 395 height 20
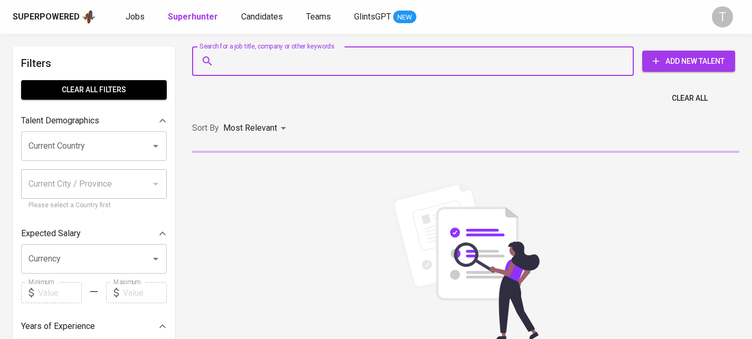
paste input "[EMAIL_ADDRESS][DOMAIN_NAME]"
type input "[EMAIL_ADDRESS][DOMAIN_NAME]"
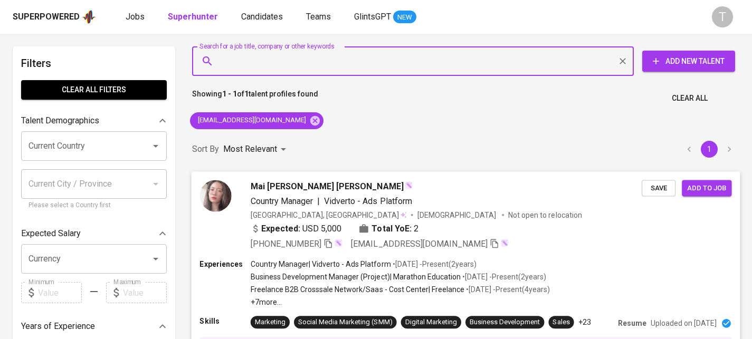
click at [659, 184] on span "Save" at bounding box center [658, 188] width 23 height 12
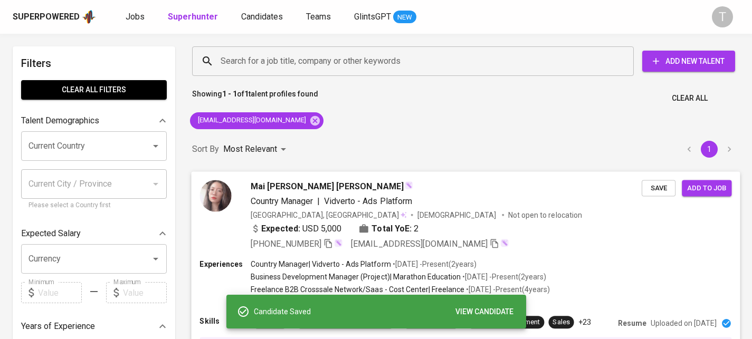
click at [536, 206] on div "Country Manager | Vidverto - Ads Platform" at bounding box center [446, 201] width 391 height 13
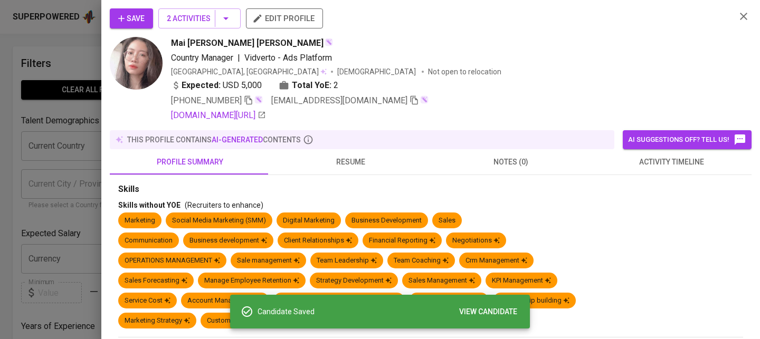
click at [361, 161] on span "resume" at bounding box center [351, 162] width 148 height 13
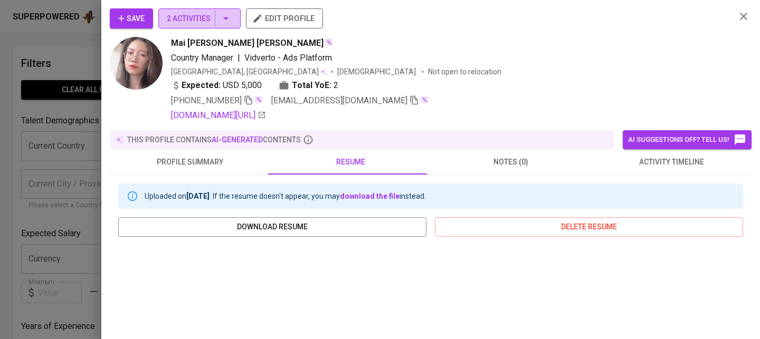
click at [201, 24] on span "2 Activities" at bounding box center [199, 18] width 65 height 13
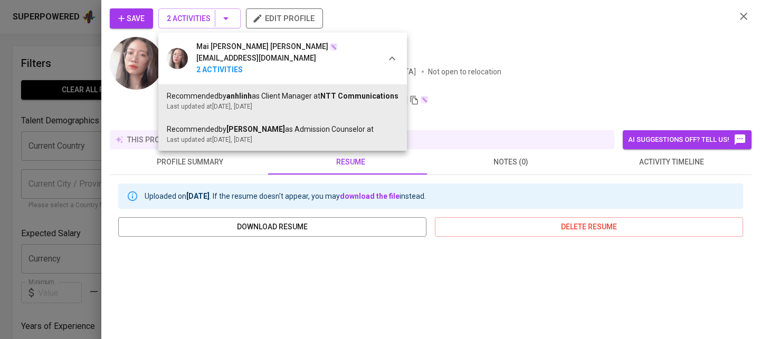
click at [557, 69] on div at bounding box center [380, 169] width 760 height 339
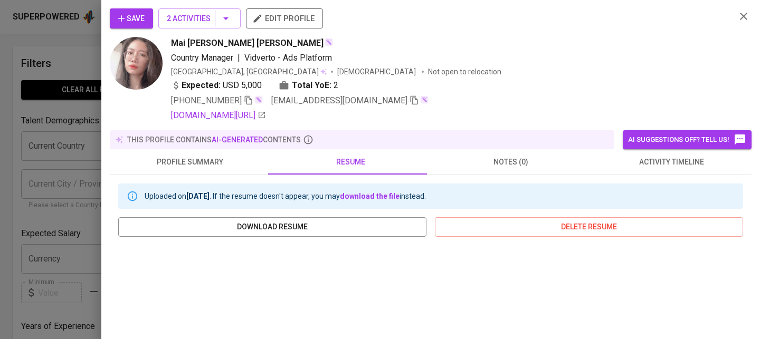
click at [282, 20] on span "edit profile" at bounding box center [284, 19] width 60 height 14
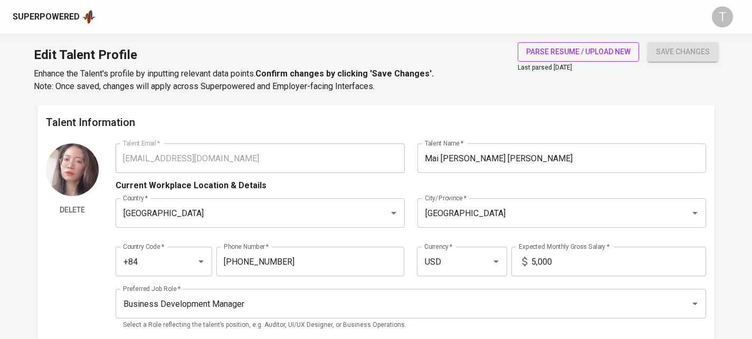
click at [592, 52] on span "parse resume / upload new" at bounding box center [578, 51] width 104 height 13
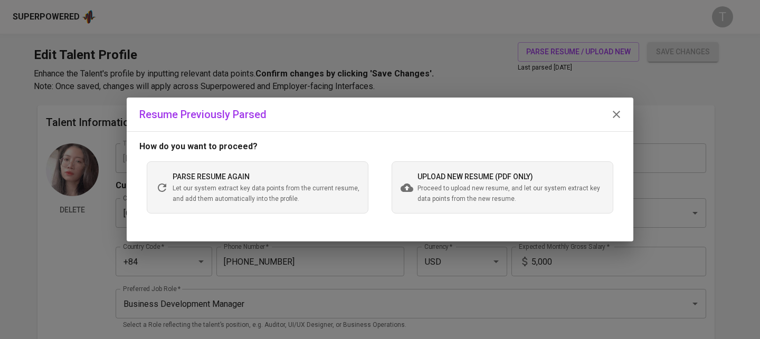
click at [307, 209] on div "parse resume again Let our system extract key data points from the current resu…" at bounding box center [258, 187] width 222 height 52
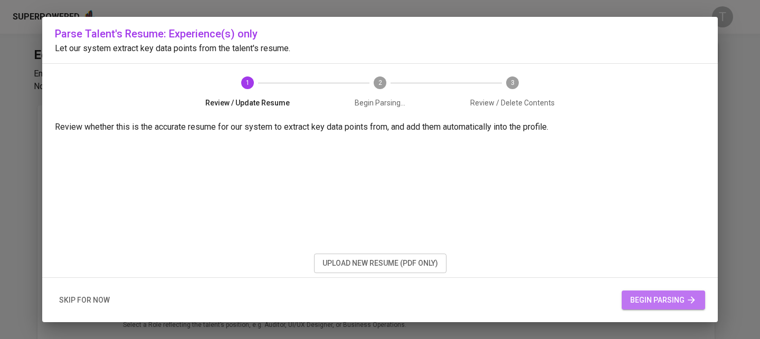
click at [652, 304] on span "begin parsing" at bounding box center [663, 300] width 66 height 13
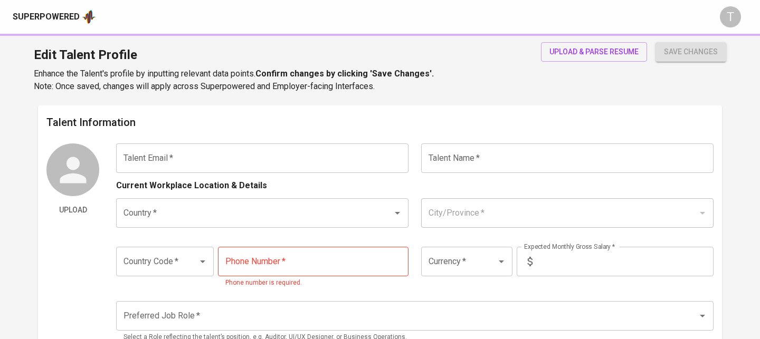
type input "[EMAIL_ADDRESS][DOMAIN_NAME]"
type input "Mai [PERSON_NAME] [PERSON_NAME]"
type input "[GEOGRAPHIC_DATA]"
type input "+84"
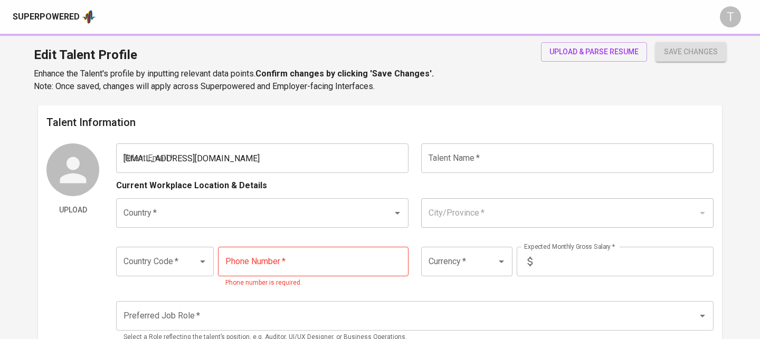
type input "[PHONE_NUMBER]"
type input "USD"
type input "5,000"
type input "Business Development Manager"
radio input "true"
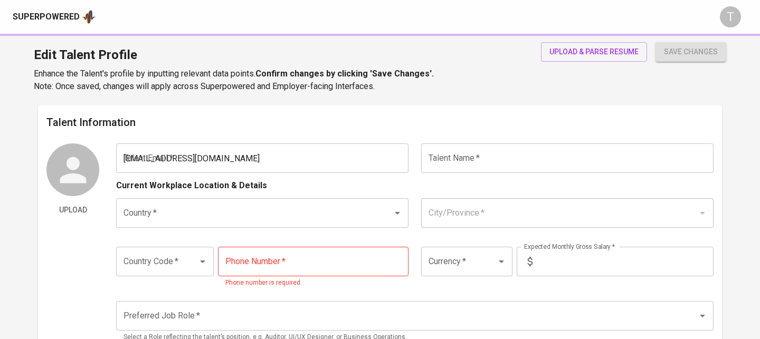
radio input "true"
type input "2"
type input "[URL][DOMAIN_NAME]"
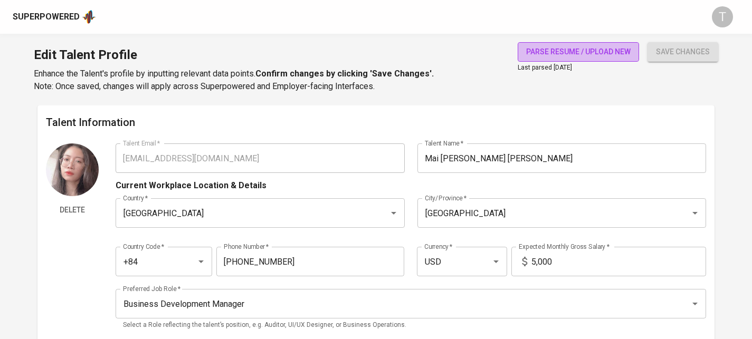
click at [586, 54] on span "parse resume / upload new" at bounding box center [578, 51] width 104 height 13
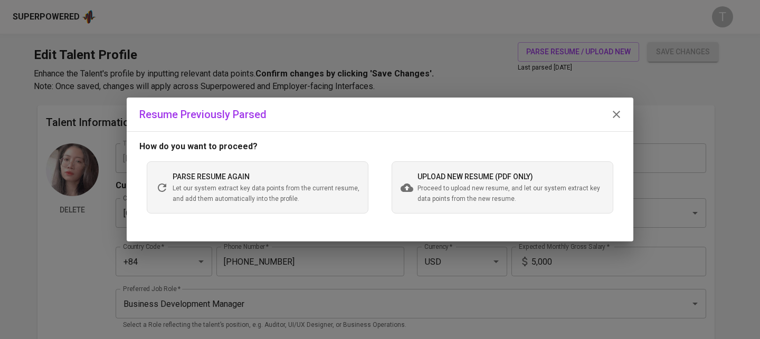
click at [433, 186] on span "Proceed to upload new resume, and let our system extract key data points from t…" at bounding box center [510, 194] width 187 height 21
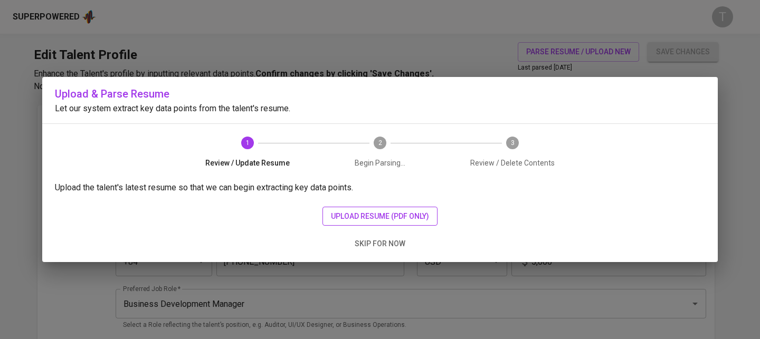
click at [339, 209] on button "upload resume (pdf only)" at bounding box center [379, 217] width 115 height 20
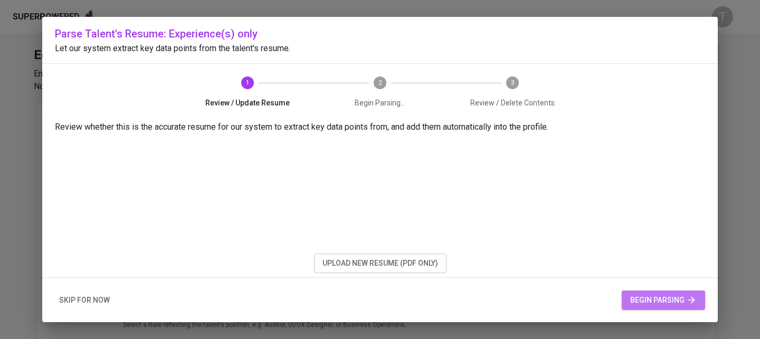
click at [680, 305] on span "begin parsing" at bounding box center [663, 300] width 66 height 13
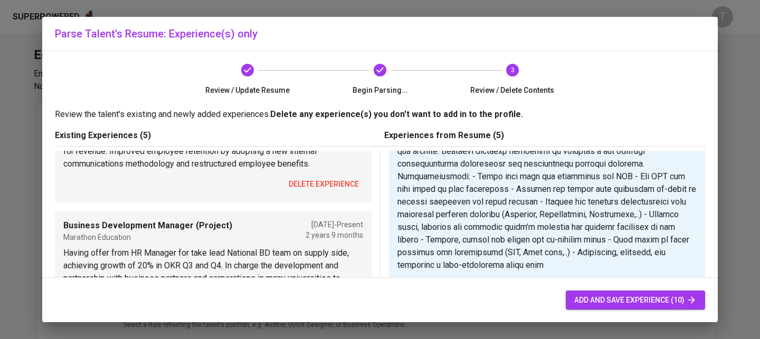
scroll to position [134, 0]
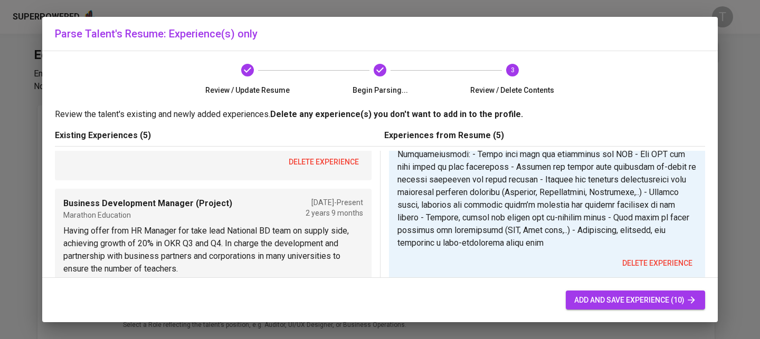
click at [317, 170] on button "delete experience" at bounding box center [323, 162] width 79 height 20
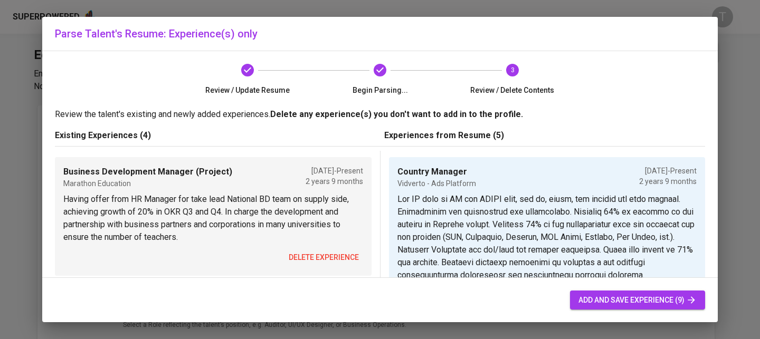
click at [315, 250] on button "delete experience" at bounding box center [323, 258] width 79 height 20
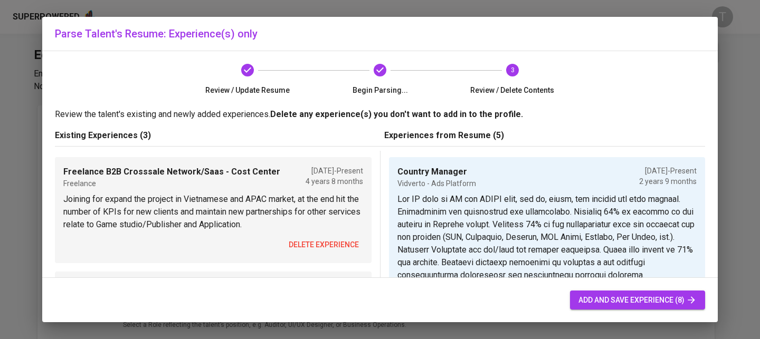
click at [315, 250] on span "delete experience" at bounding box center [324, 245] width 70 height 13
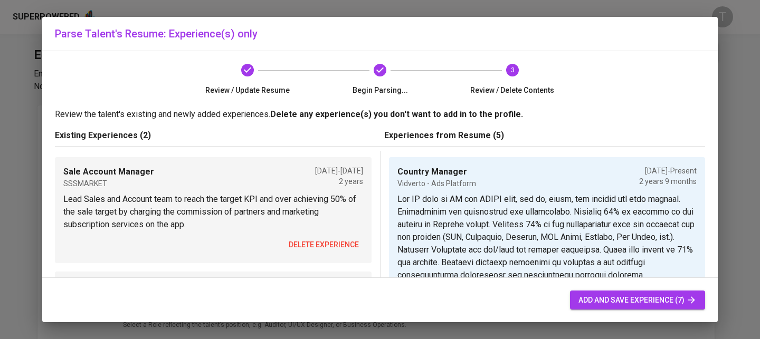
click at [315, 250] on span "delete experience" at bounding box center [324, 245] width 70 height 13
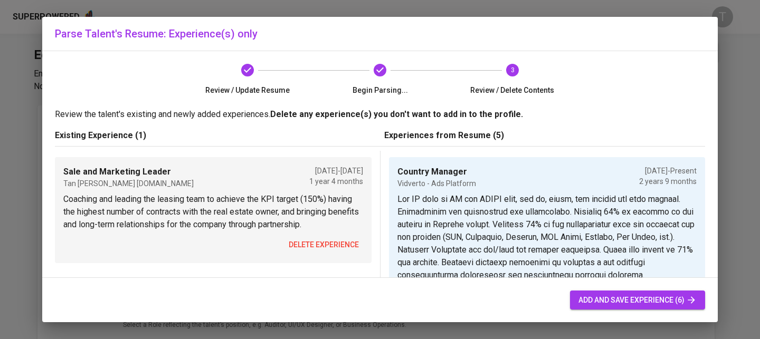
click at [315, 250] on button "delete experience" at bounding box center [323, 245] width 79 height 20
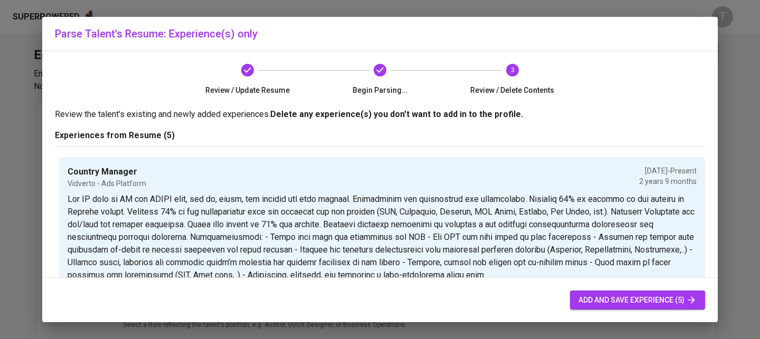
click at [613, 301] on span "add and save experience (5)" at bounding box center [637, 300] width 118 height 13
type textarea "Led BD team in VN and ASEAN area, set up, built, and trained all team members. …"
type input "Head Of Sale"
type input "Appota Group"
checkbox input "false"
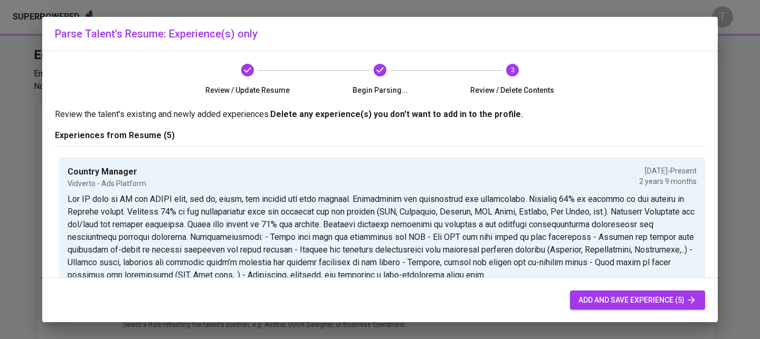
type input "01/01/2021"
type input "12/01/2022"
type textarea "Appointed to build and lead the BD organization for Southern Vietnam and key in…"
type input "Sale Account Manager"
type input "SSSMARKET"
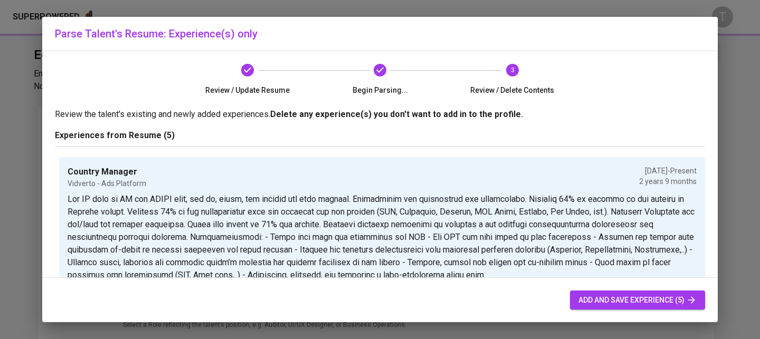
checkbox input "false"
type input "05/01/2020"
type input "05/01/2022"
type textarea "Lead Sales and Account team to reach the target KPI and over achieving 50% of t…"
type input "Sale and Marketing Leader"
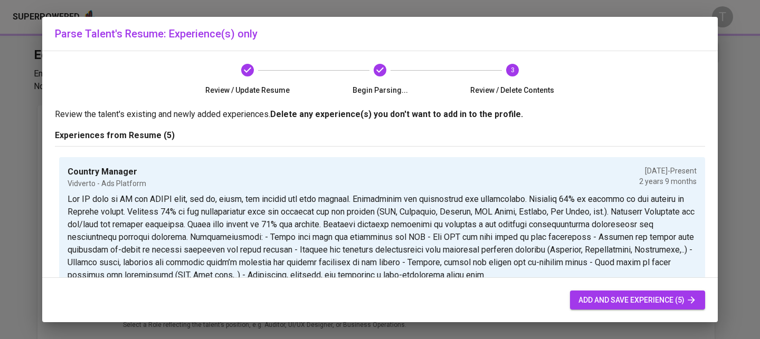
type input "Tan Thien Nhan Co.ltd"
type input "01/01/2019"
type input "05/01/2020"
type textarea "Coaching and leading the leasing team to achieve the KPI target (150%) having t…"
type input "Sale and Marketing Specialist"
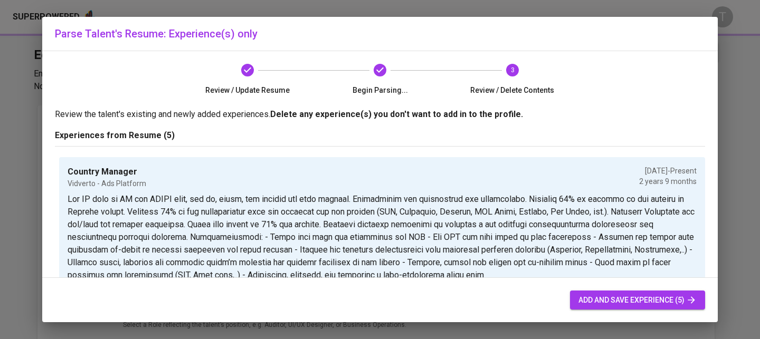
type input "08/01/2018"
type input "01/01/2019"
type textarea "Hit sale target every month winning best sale award, having great feedback from…"
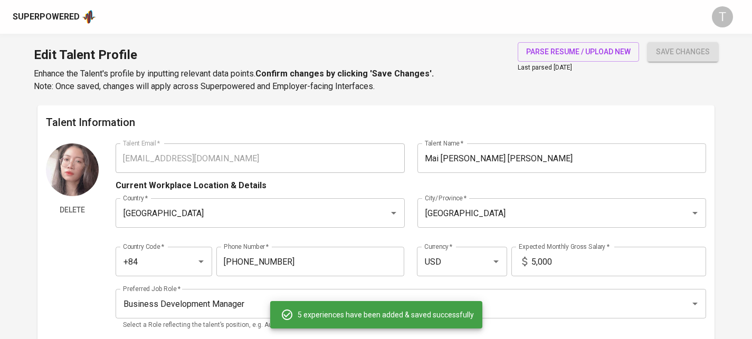
click at [539, 263] on input "5,000" at bounding box center [618, 262] width 175 height 30
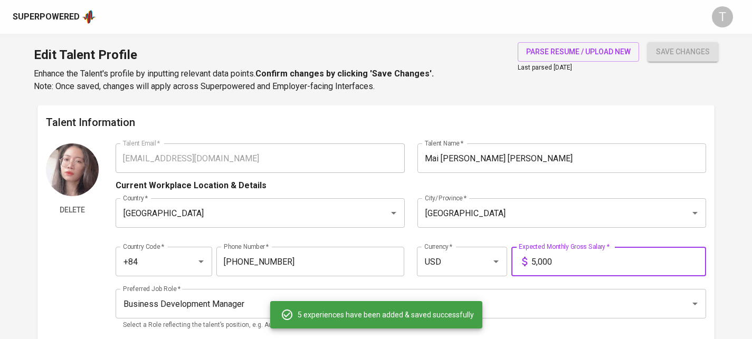
click at [539, 263] on input "5,000" at bounding box center [618, 262] width 175 height 30
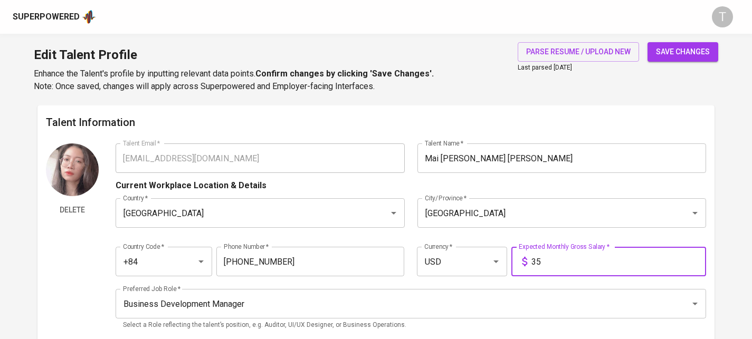
type input "3"
type input "4,400"
click at [697, 46] on span "save changes" at bounding box center [683, 51] width 54 height 13
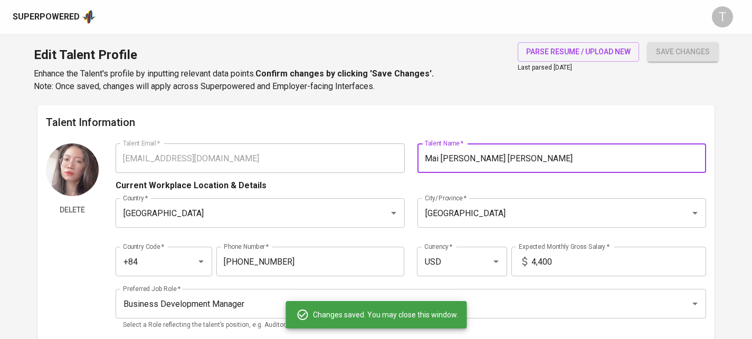
click at [393, 156] on div "Talent Email   * maitien2799@gmail.com Talent Email * Talent Name   * Mai Tiên …" at bounding box center [411, 159] width 590 height 30
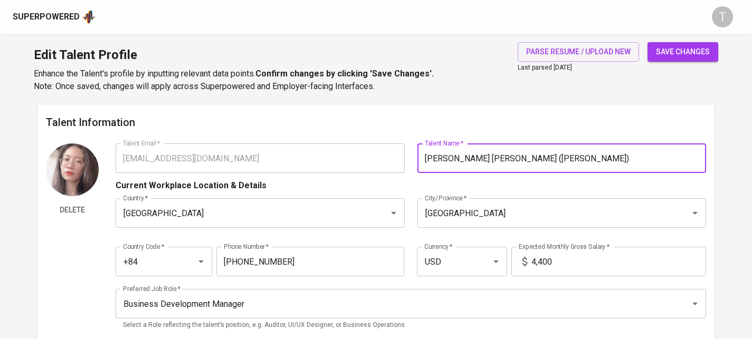
type input "[PERSON_NAME] [PERSON_NAME] ([PERSON_NAME])"
click at [669, 53] on span "save changes" at bounding box center [683, 51] width 54 height 13
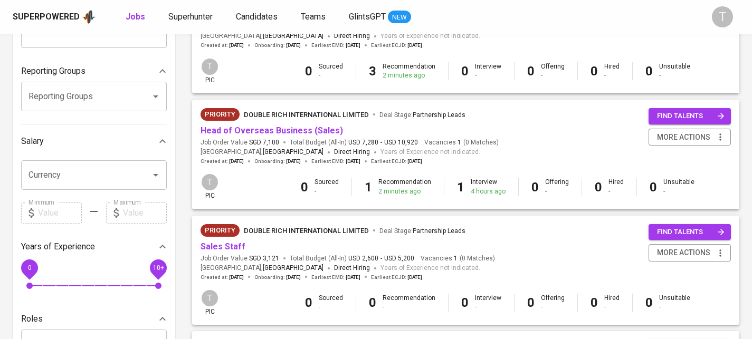
scroll to position [64, 0]
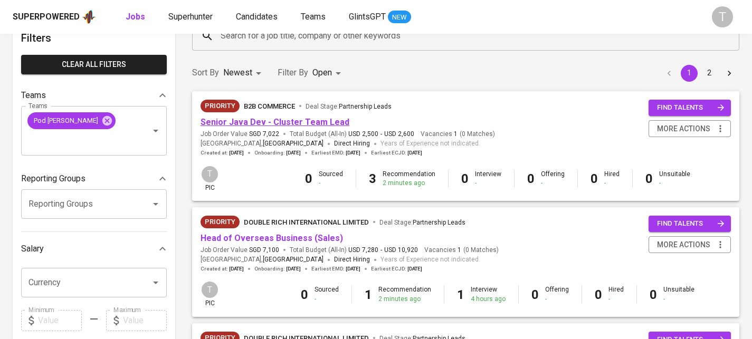
click at [290, 120] on link "Senior Java Dev - Cluster Team Lead" at bounding box center [275, 122] width 149 height 10
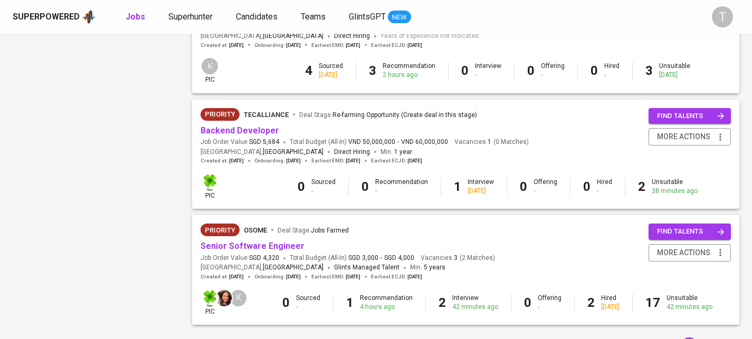
scroll to position [1044, 0]
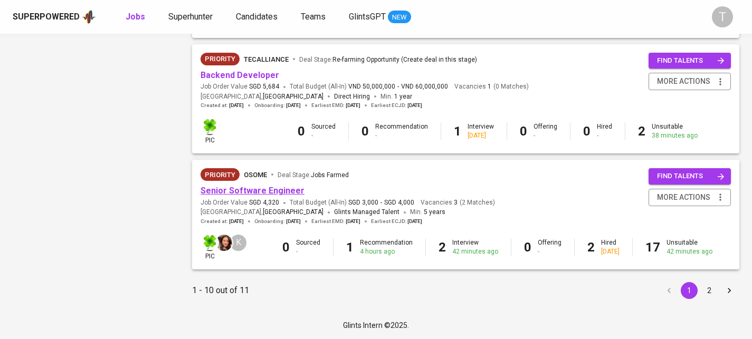
click at [286, 191] on link "Senior Software Engineer" at bounding box center [253, 191] width 104 height 10
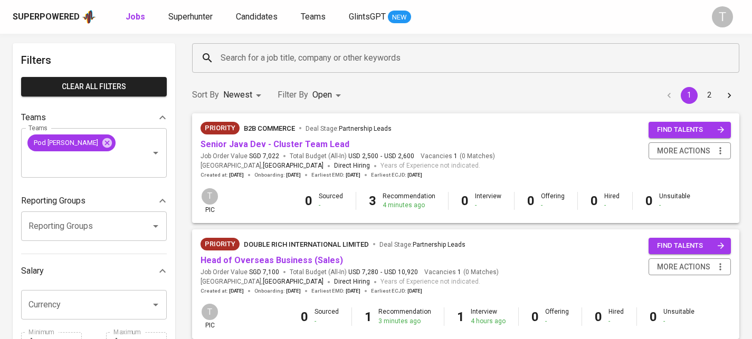
scroll to position [57, 0]
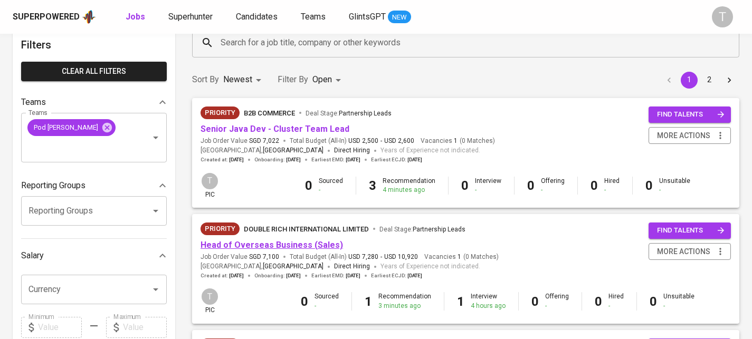
click at [320, 244] on link "Head of Overseas Business (Sales)" at bounding box center [272, 245] width 142 height 10
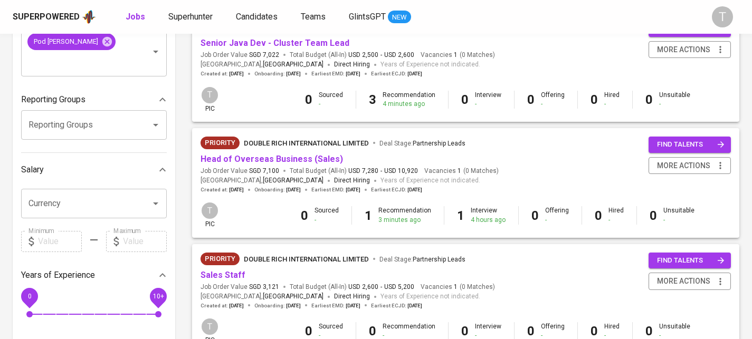
scroll to position [79, 0]
